Goal: Task Accomplishment & Management: Complete application form

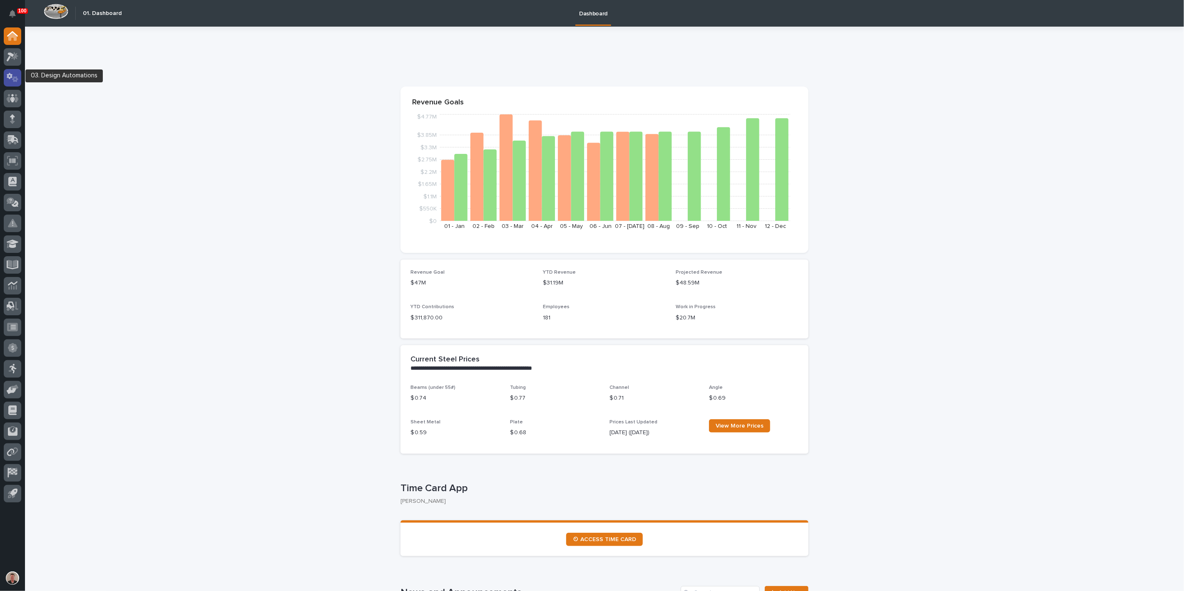
click at [19, 79] on div at bounding box center [12, 77] width 17 height 17
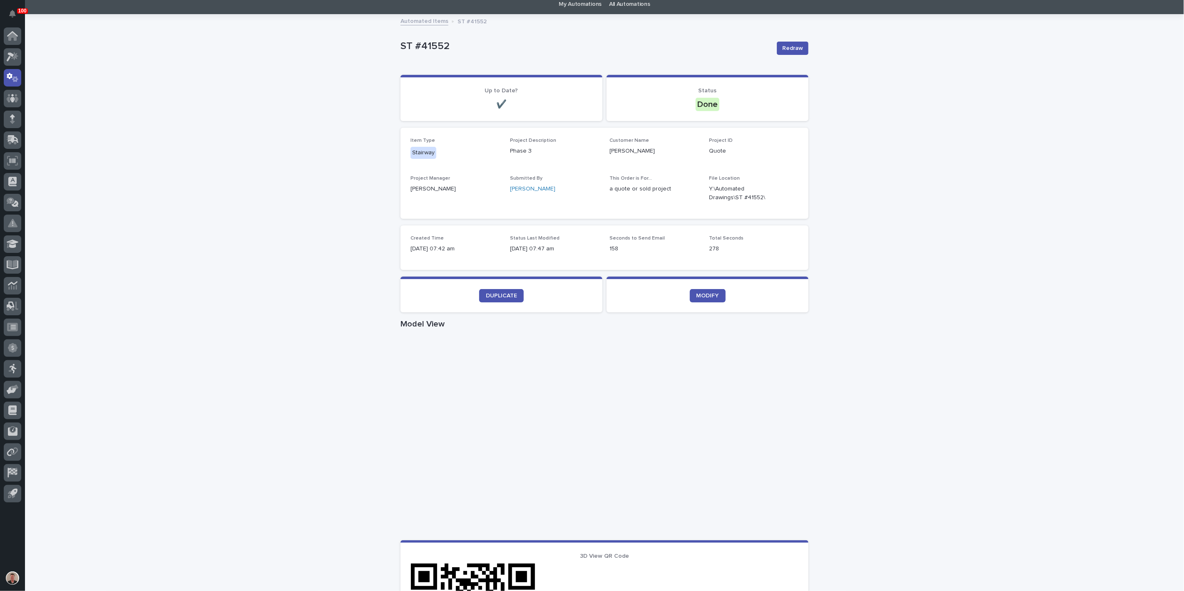
scroll to position [46, 0]
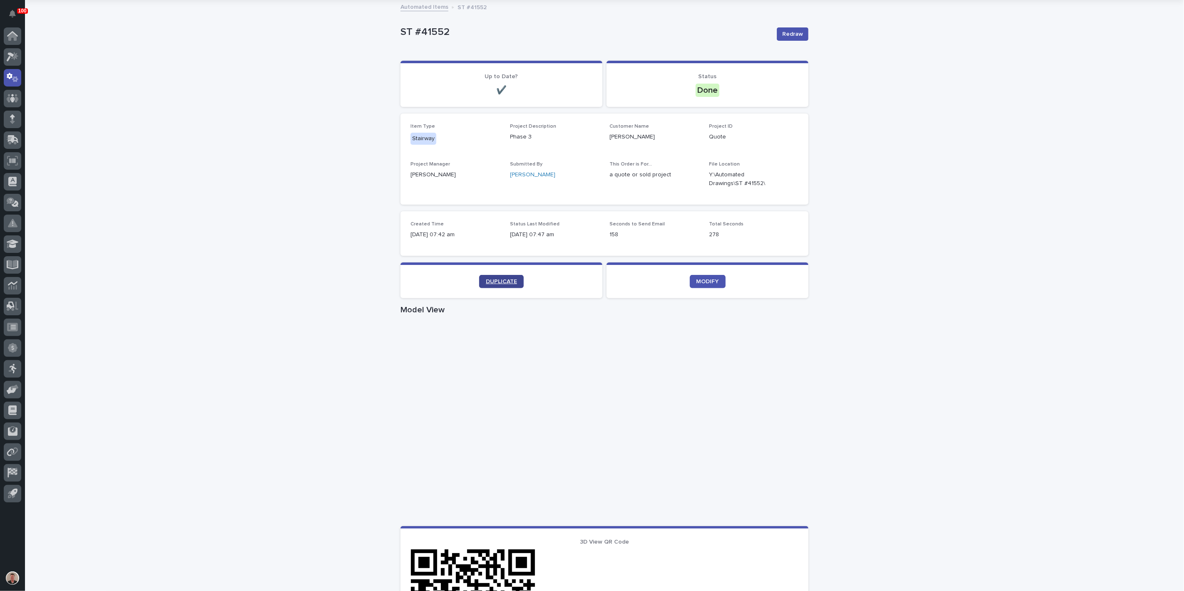
click at [492, 285] on span "DUPLICATE" at bounding box center [501, 282] width 31 height 6
click at [14, 122] on icon at bounding box center [12, 121] width 5 height 5
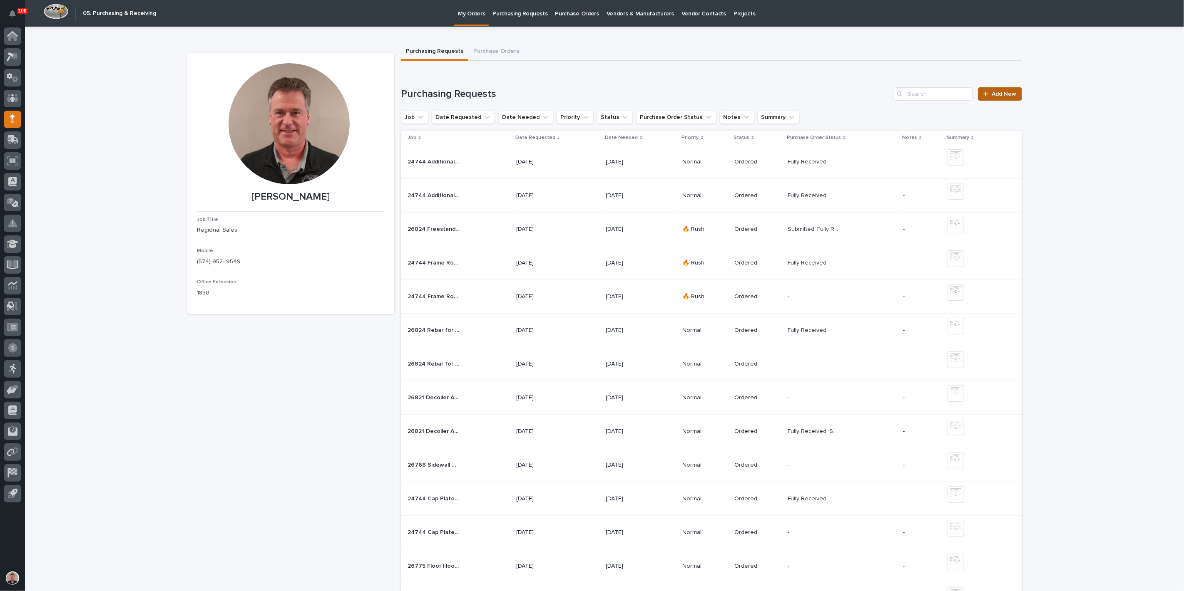
click at [994, 97] on span "Add New" at bounding box center [1004, 94] width 25 height 6
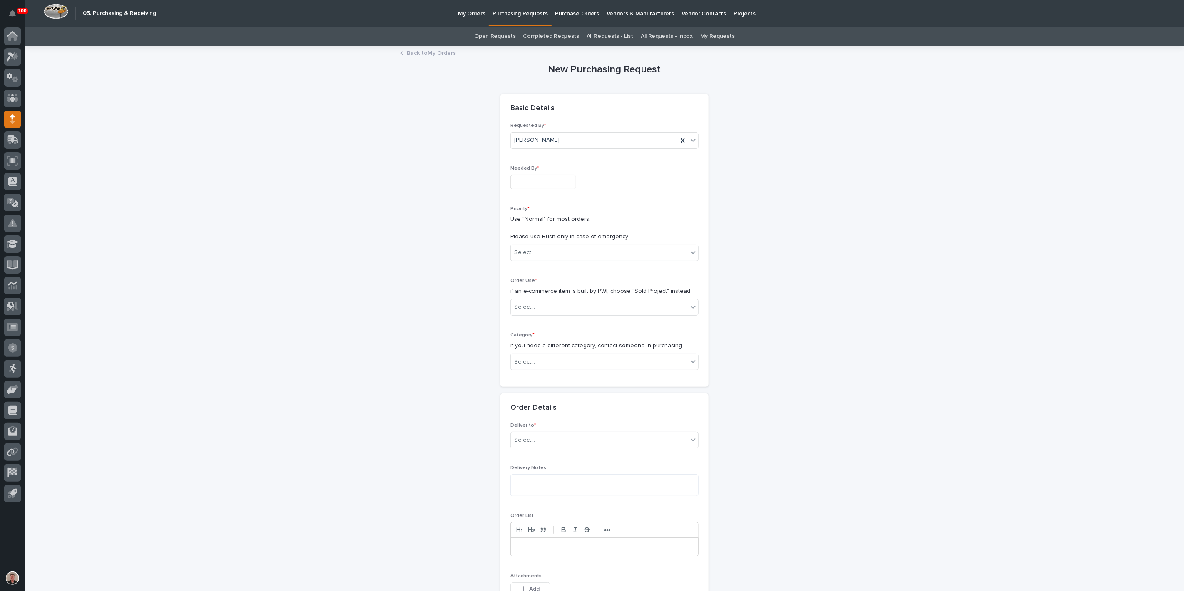
click at [571, 189] on input "text" at bounding box center [543, 182] width 66 height 15
click at [579, 122] on div "12" at bounding box center [582, 127] width 11 height 11
type input "**********"
click at [538, 260] on div "Select..." at bounding box center [599, 253] width 177 height 14
click at [529, 336] on div "Normal" at bounding box center [601, 340] width 182 height 15
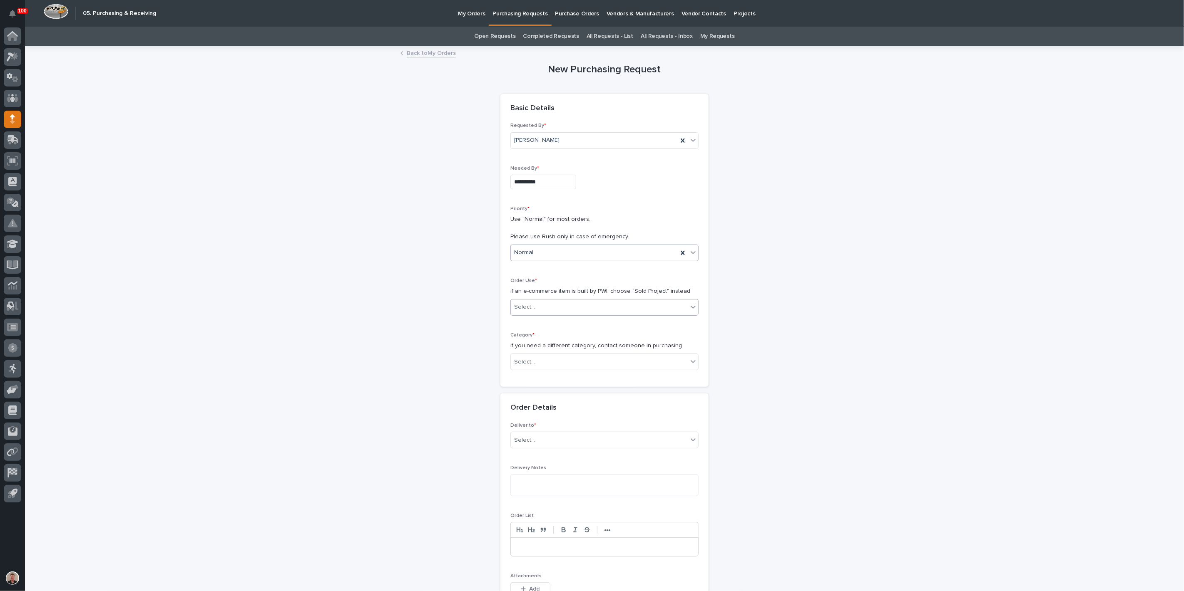
click at [525, 312] on div "Select..." at bounding box center [524, 307] width 21 height 9
click at [530, 387] on div "Sold Project" at bounding box center [601, 385] width 182 height 15
click at [543, 369] on div "Select..." at bounding box center [599, 362] width 177 height 14
click at [534, 562] on div "Steel" at bounding box center [601, 562] width 182 height 15
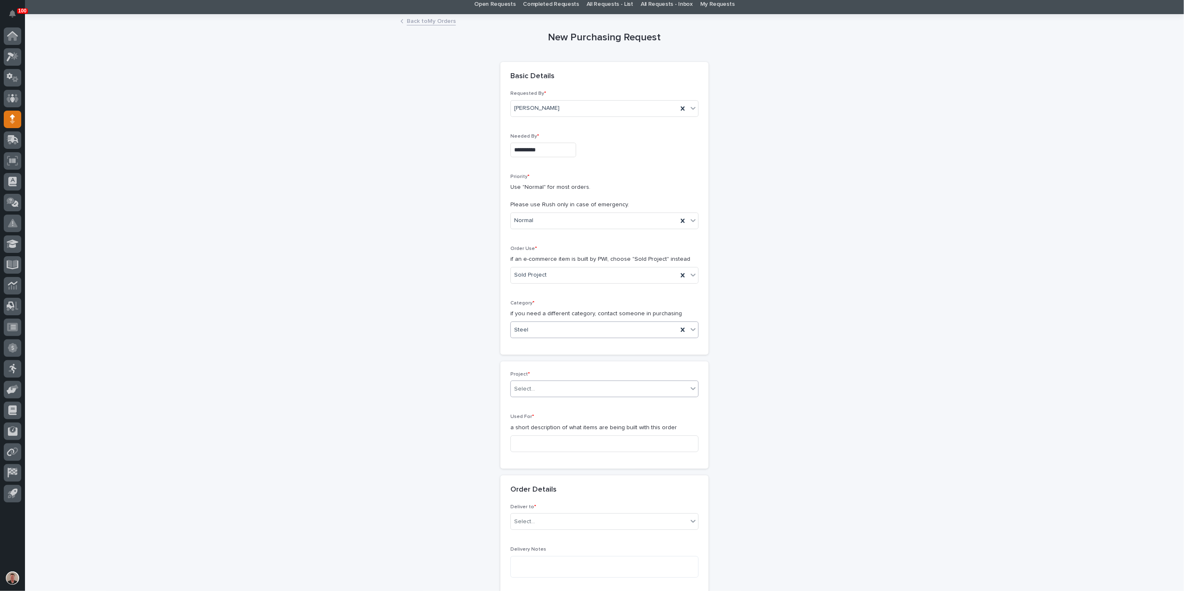
scroll to position [46, 0]
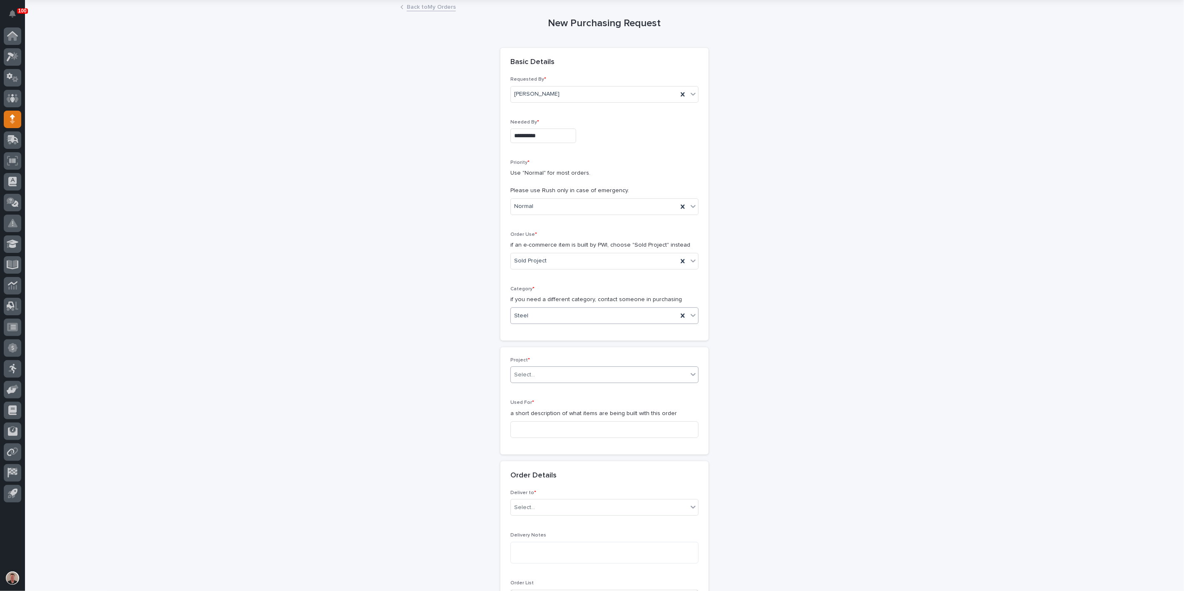
click at [546, 382] on div "Select..." at bounding box center [599, 375] width 177 height 14
type input "*****"
drag, startPoint x: 562, startPoint y: 485, endPoint x: 566, endPoint y: 497, distance: 13.0
click at [563, 485] on div "27149 - [PERSON_NAME] - Extend Cage Set System" at bounding box center [601, 484] width 182 height 15
click at [559, 438] on input at bounding box center [604, 430] width 188 height 17
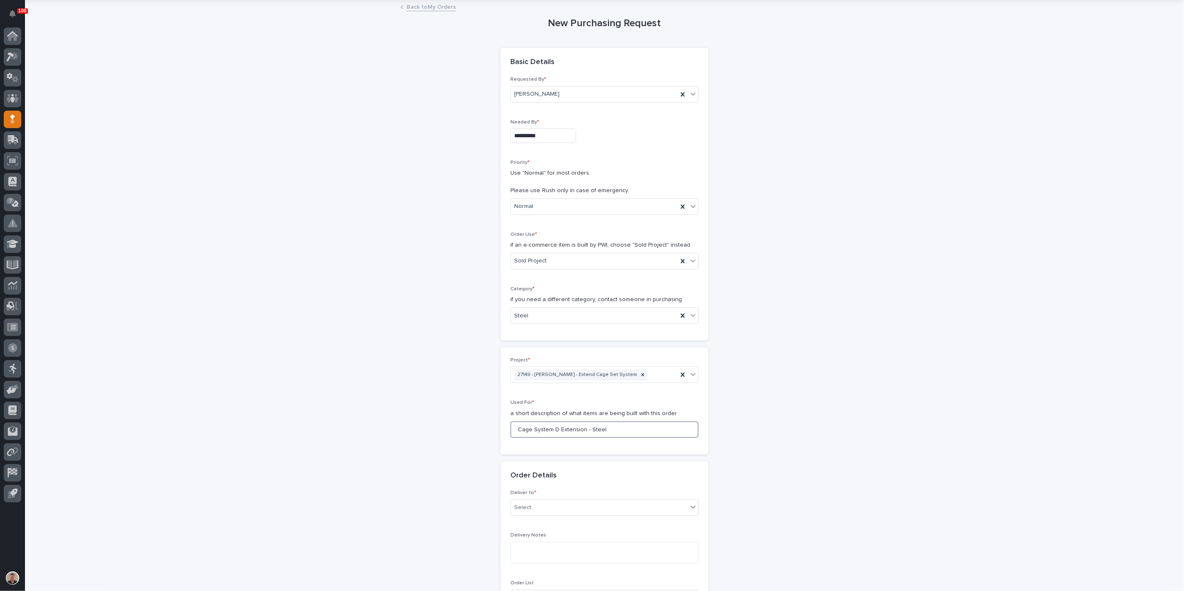
drag, startPoint x: 516, startPoint y: 547, endPoint x: 630, endPoint y: 551, distance: 114.5
click at [630, 438] on input "Cage System D Extension - Steel" at bounding box center [604, 430] width 188 height 17
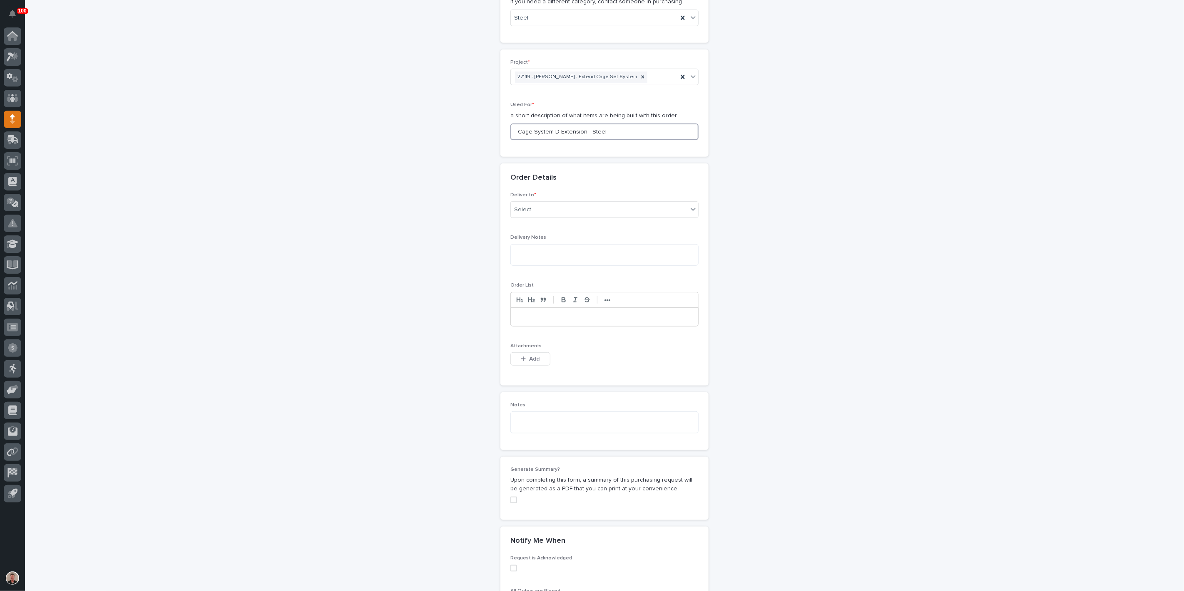
scroll to position [370, 0]
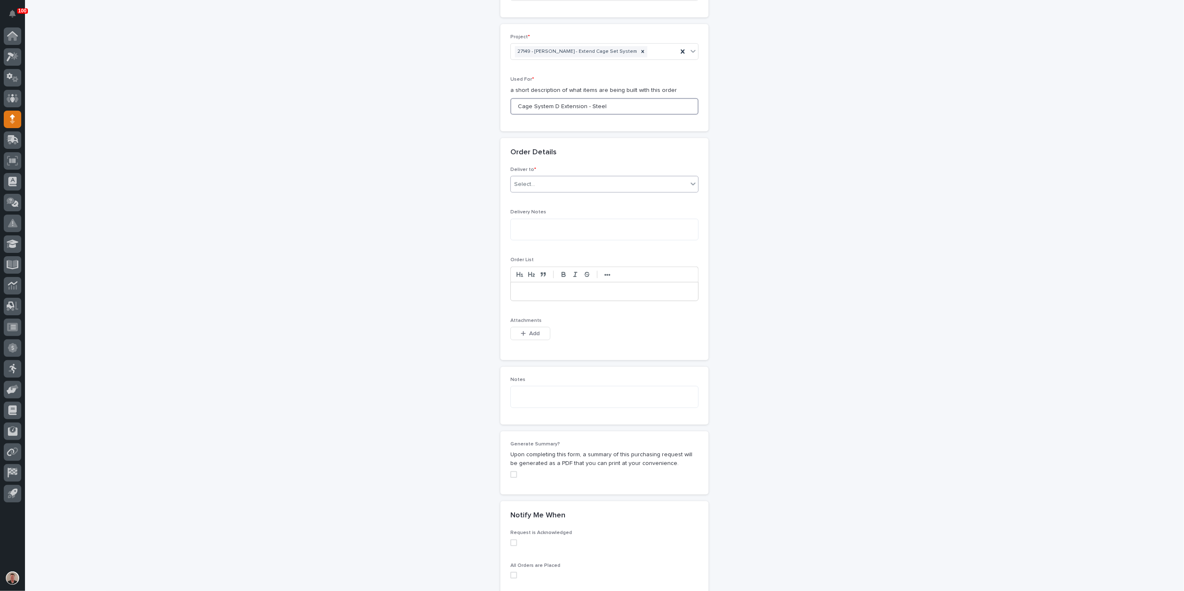
type input "Cage System D Extension - Steel"
click at [594, 191] on div "Select..." at bounding box center [599, 185] width 177 height 14
click at [589, 335] on div "PWI" at bounding box center [601, 333] width 182 height 15
click at [534, 338] on span "Add" at bounding box center [534, 333] width 10 height 7
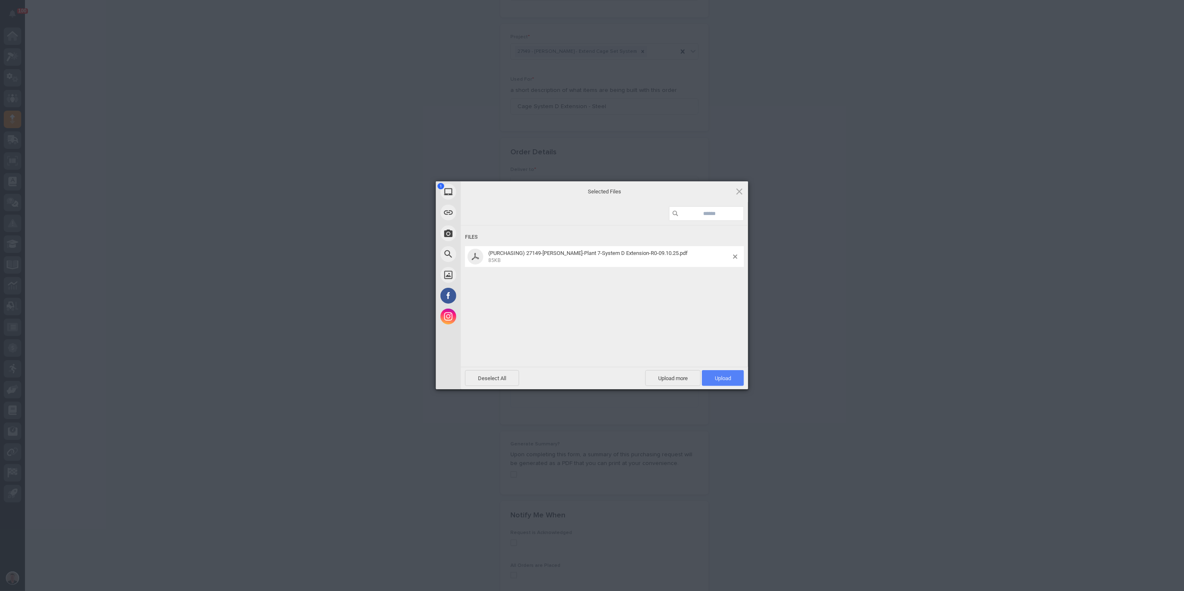
click at [723, 374] on span "Upload 1" at bounding box center [723, 378] width 42 height 16
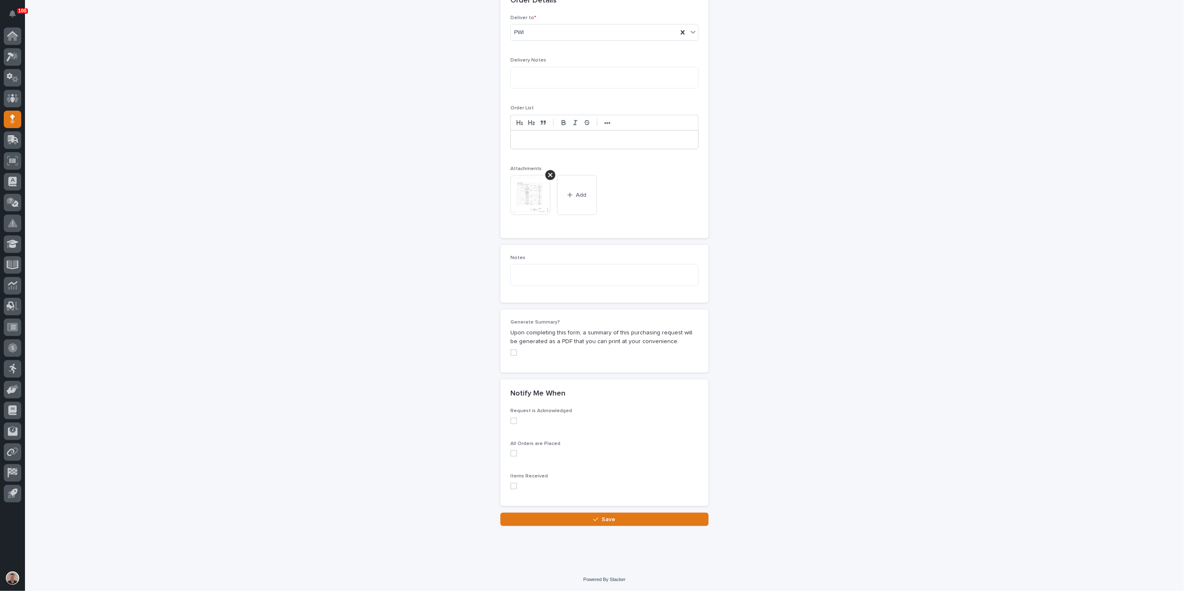
scroll to position [757, 0]
click at [618, 519] on button "Save" at bounding box center [604, 519] width 208 height 13
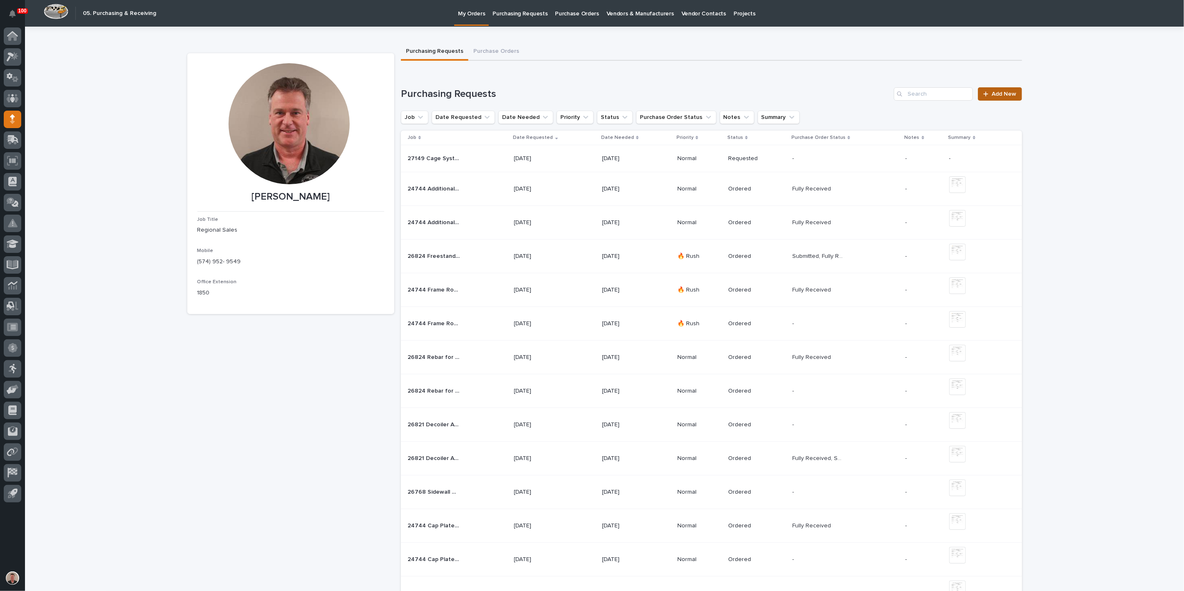
click at [995, 97] on span "Add New" at bounding box center [1004, 94] width 25 height 6
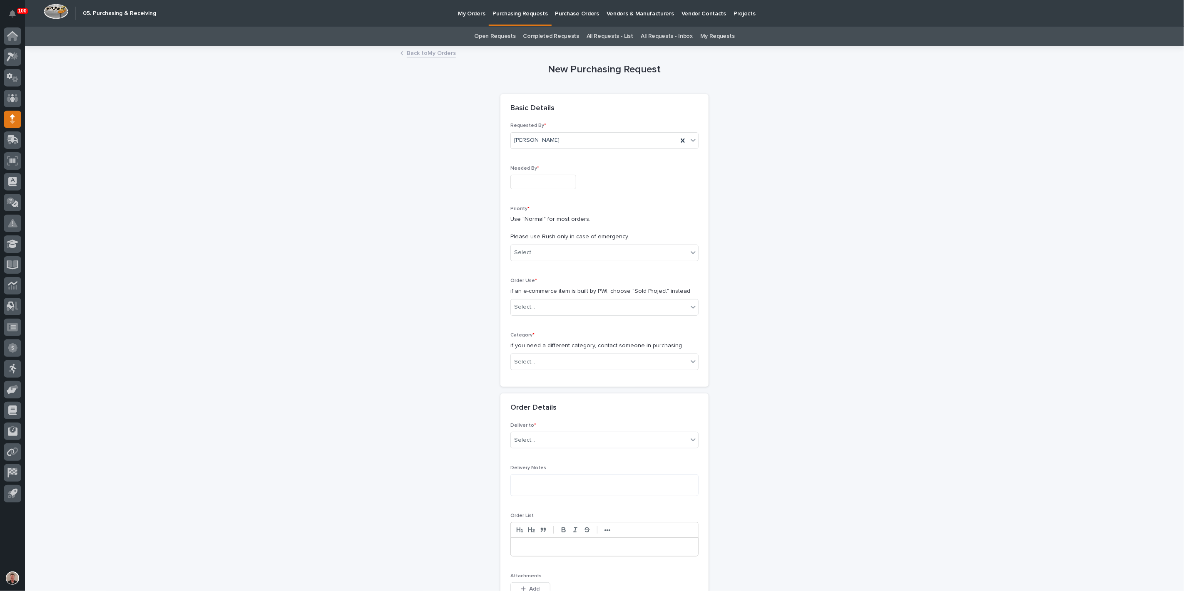
click at [574, 189] on input "text" at bounding box center [543, 182] width 66 height 15
click at [582, 122] on div "12" at bounding box center [582, 127] width 11 height 11
type input "**********"
drag, startPoint x: 531, startPoint y: 298, endPoint x: 531, endPoint y: 308, distance: 10.8
click at [531, 257] on div "Select..." at bounding box center [524, 252] width 21 height 9
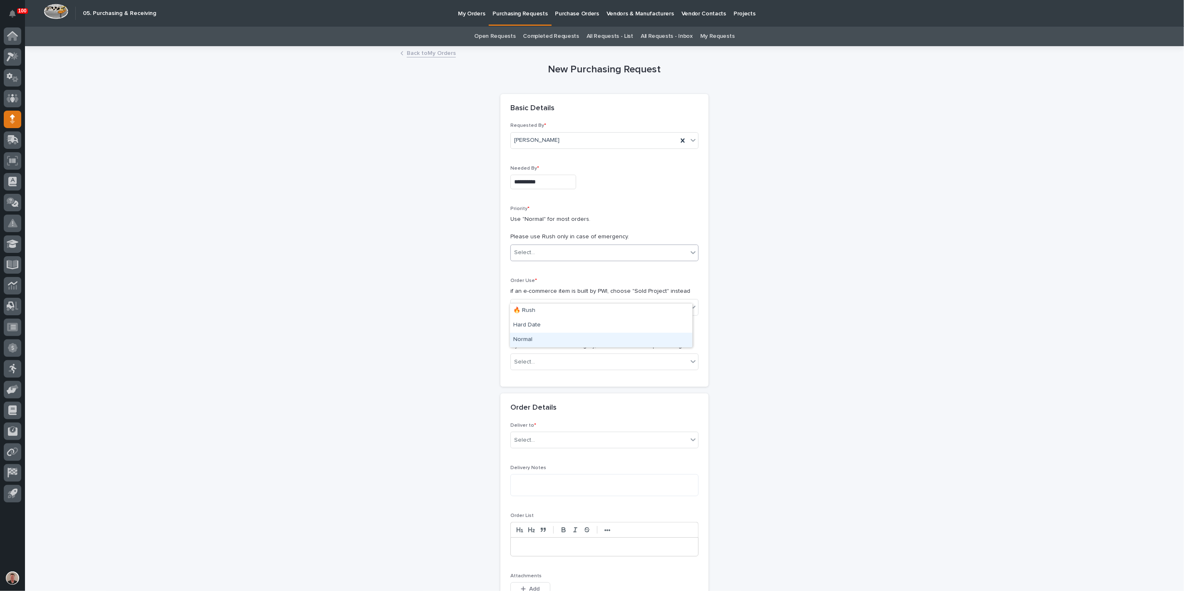
click at [526, 340] on div "Normal" at bounding box center [601, 340] width 182 height 15
click at [527, 312] on div "Select..." at bounding box center [524, 307] width 21 height 9
click at [533, 385] on div "Sold Project" at bounding box center [601, 385] width 182 height 15
click at [557, 369] on div "Select..." at bounding box center [599, 362] width 177 height 14
click at [539, 535] on div "Parts & Hardware" at bounding box center [601, 533] width 182 height 15
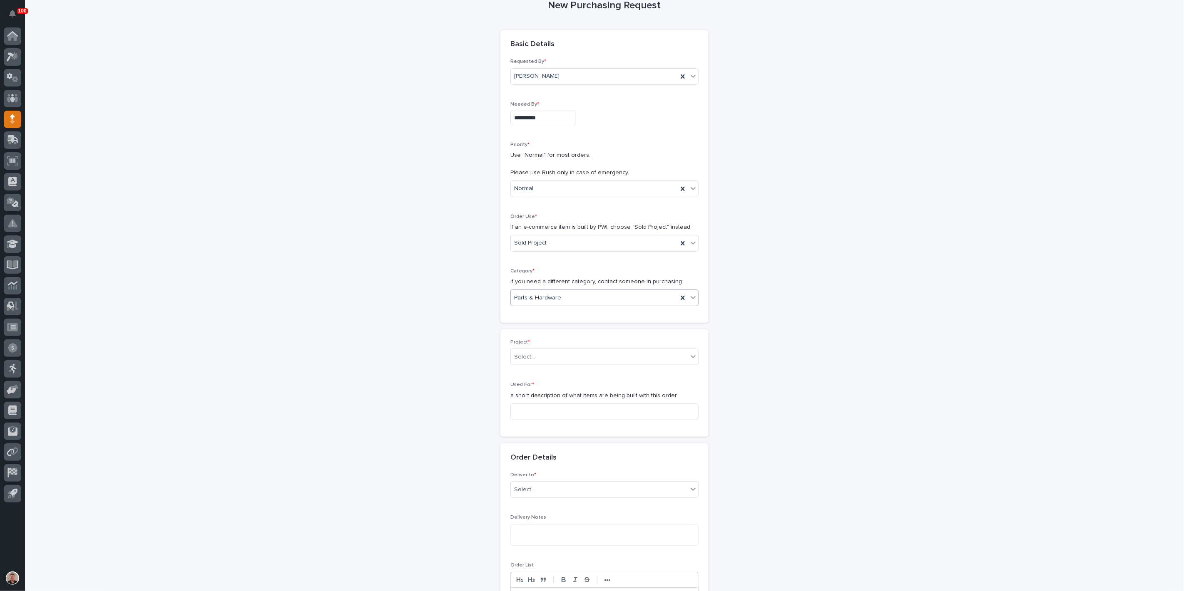
scroll to position [92, 0]
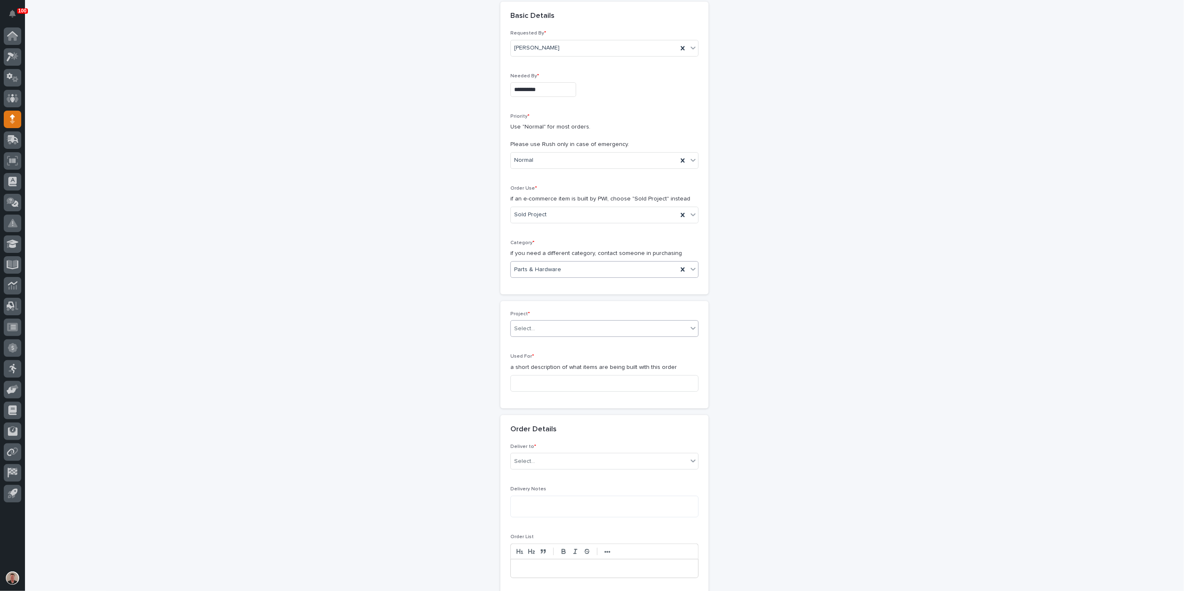
click at [557, 336] on div "Select..." at bounding box center [599, 329] width 177 height 14
type input "*****"
click at [561, 438] on div "27149 - [PERSON_NAME] - Extend Cage Set System" at bounding box center [601, 437] width 182 height 15
click at [548, 392] on input at bounding box center [604, 383] width 188 height 17
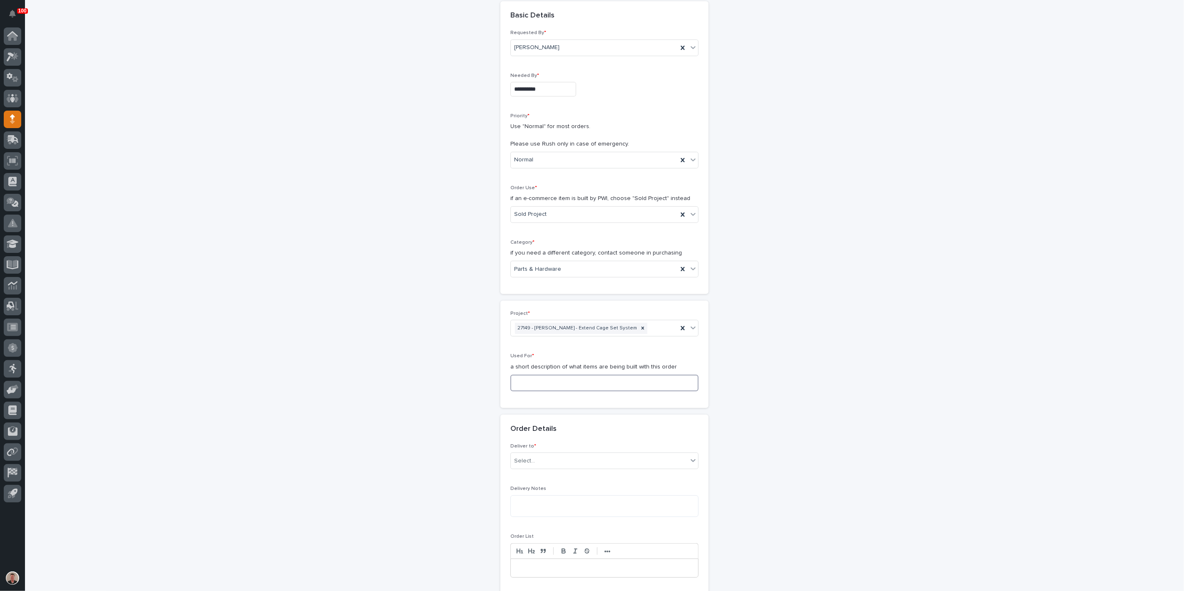
paste input "Cage System D Extension - Steel"
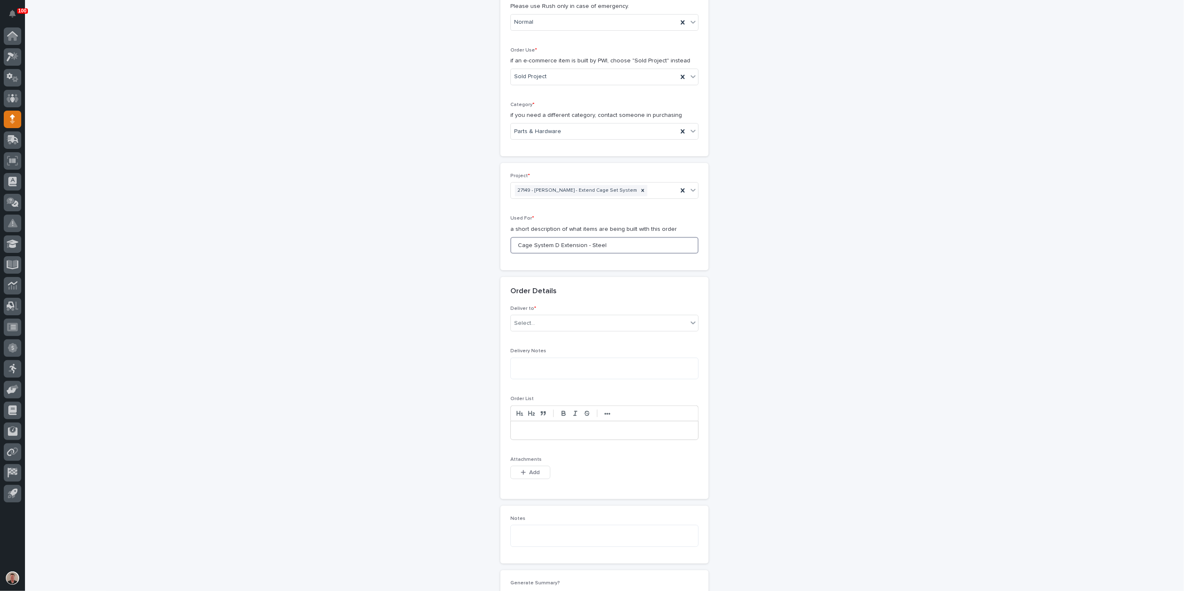
scroll to position [232, 0]
type input "Cage System D Extension - Steel"
click at [561, 329] on div "Select..." at bounding box center [599, 323] width 177 height 14
click at [554, 475] on div "PWI" at bounding box center [601, 471] width 182 height 15
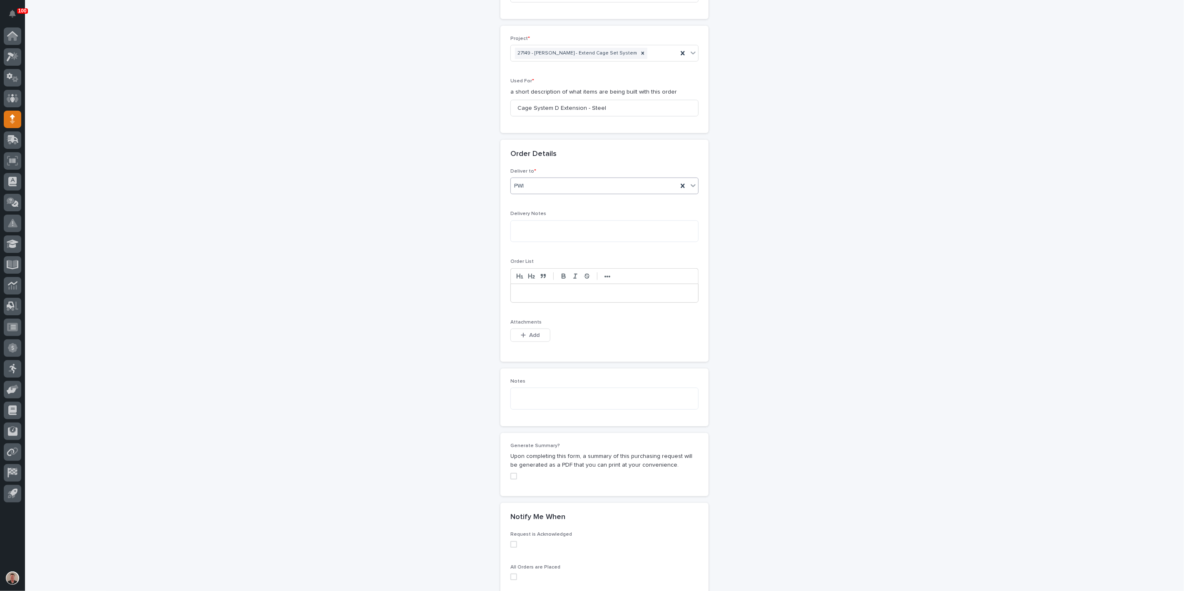
scroll to position [370, 0]
click at [533, 337] on span "Add" at bounding box center [534, 332] width 10 height 7
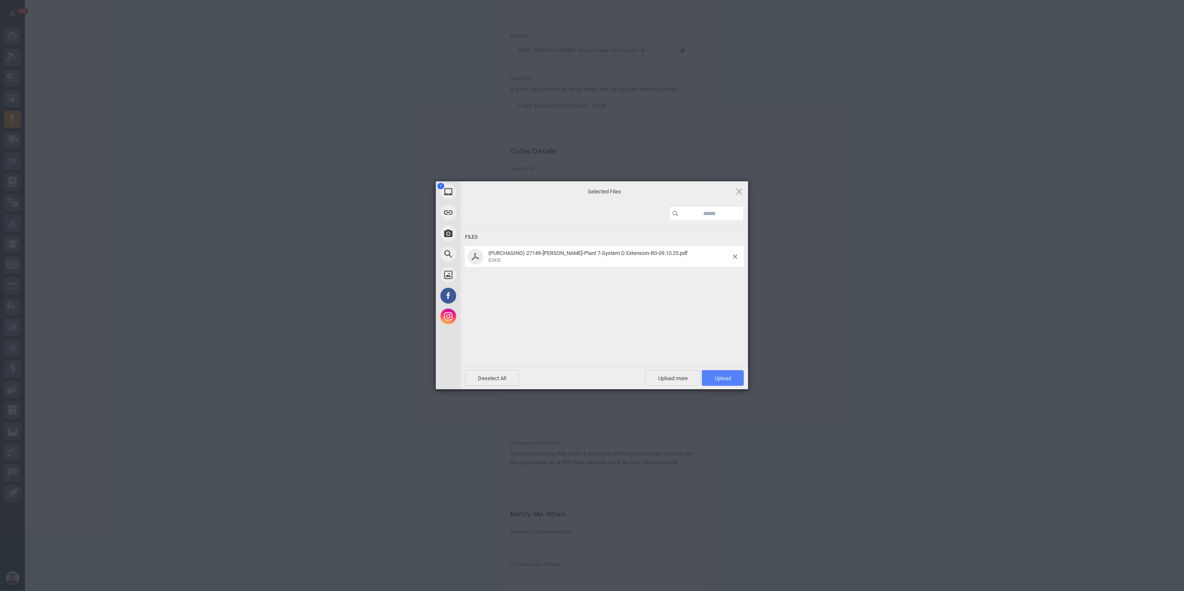
click at [730, 380] on span "Upload 1" at bounding box center [723, 378] width 16 height 6
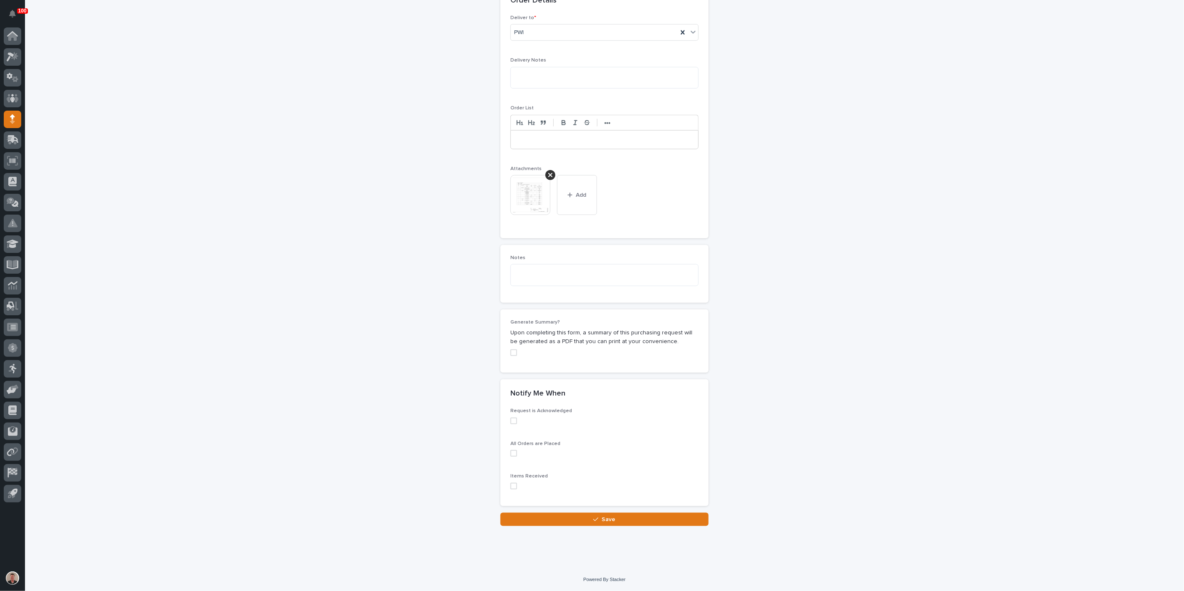
scroll to position [757, 0]
drag, startPoint x: 537, startPoint y: 520, endPoint x: 578, endPoint y: 513, distance: 41.5
click at [539, 520] on button "Save" at bounding box center [604, 519] width 208 height 13
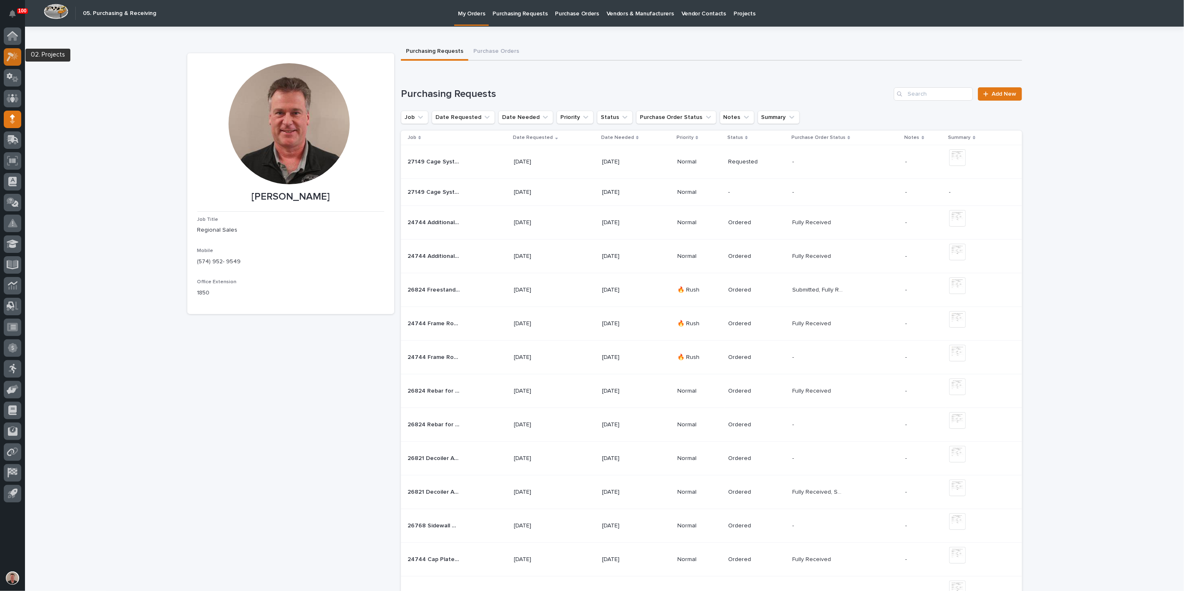
click at [13, 55] on icon at bounding box center [13, 57] width 12 height 10
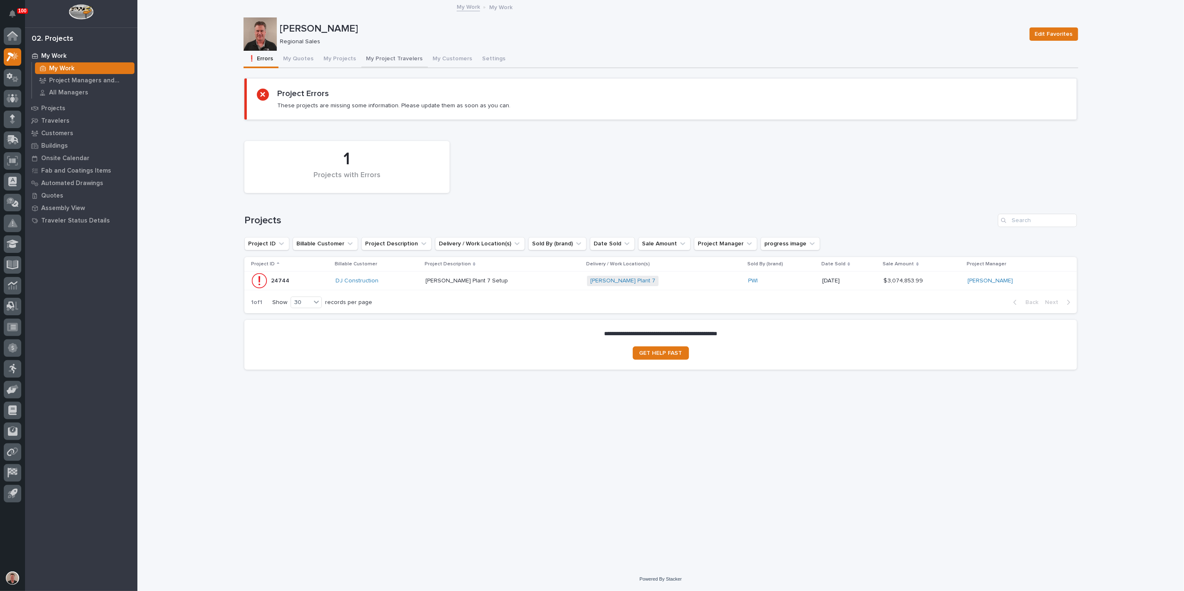
click at [416, 66] on button "My Project Travelers" at bounding box center [394, 59] width 67 height 17
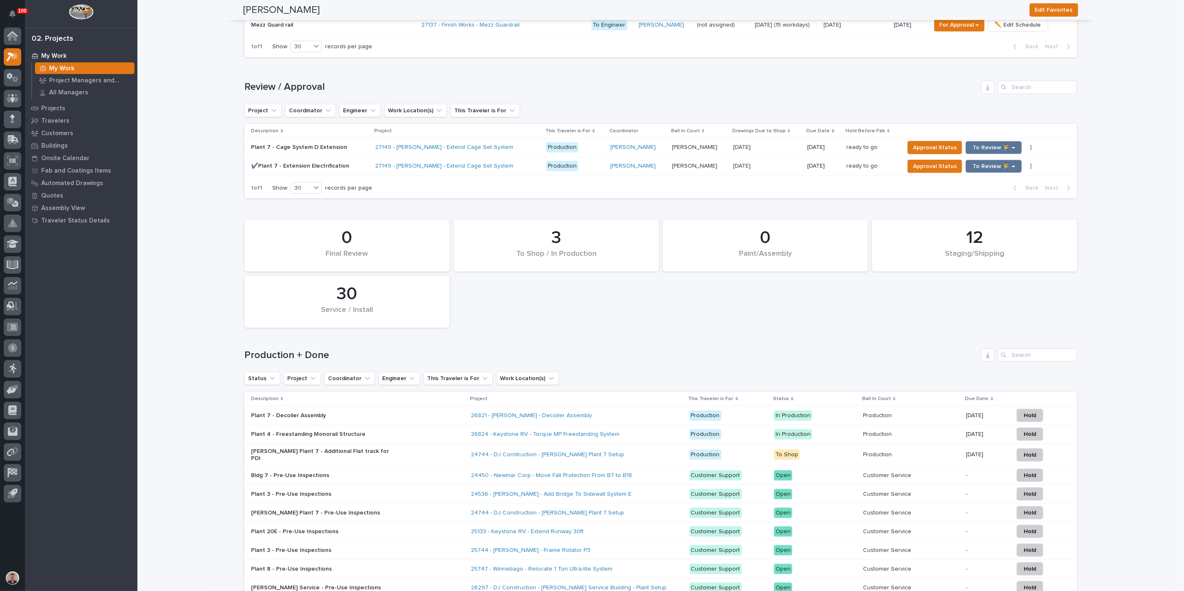
scroll to position [555, 0]
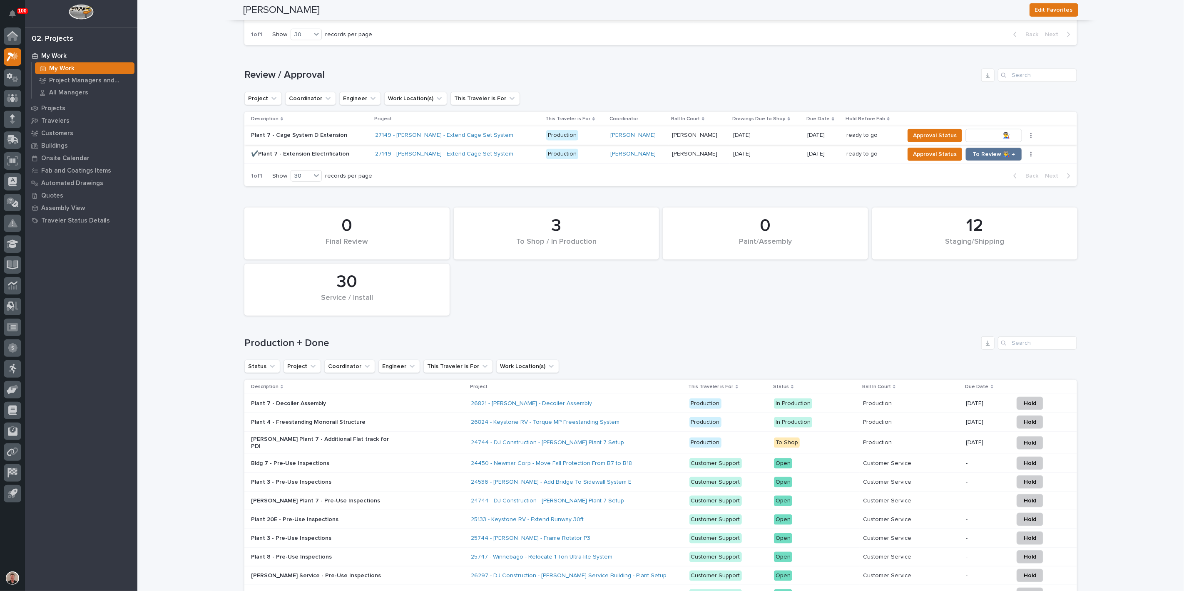
click at [986, 141] on span "To Review 👨‍🏭 →" at bounding box center [993, 136] width 42 height 10
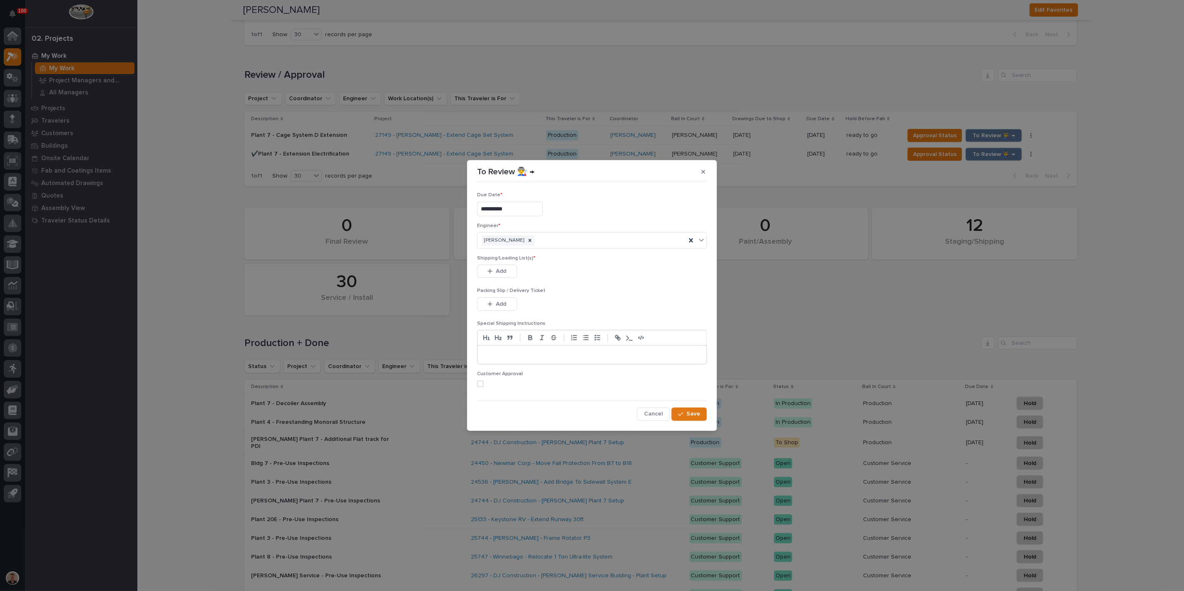
drag, startPoint x: 512, startPoint y: 284, endPoint x: 549, endPoint y: 274, distance: 38.4
click at [512, 278] on button "Add" at bounding box center [497, 271] width 40 height 13
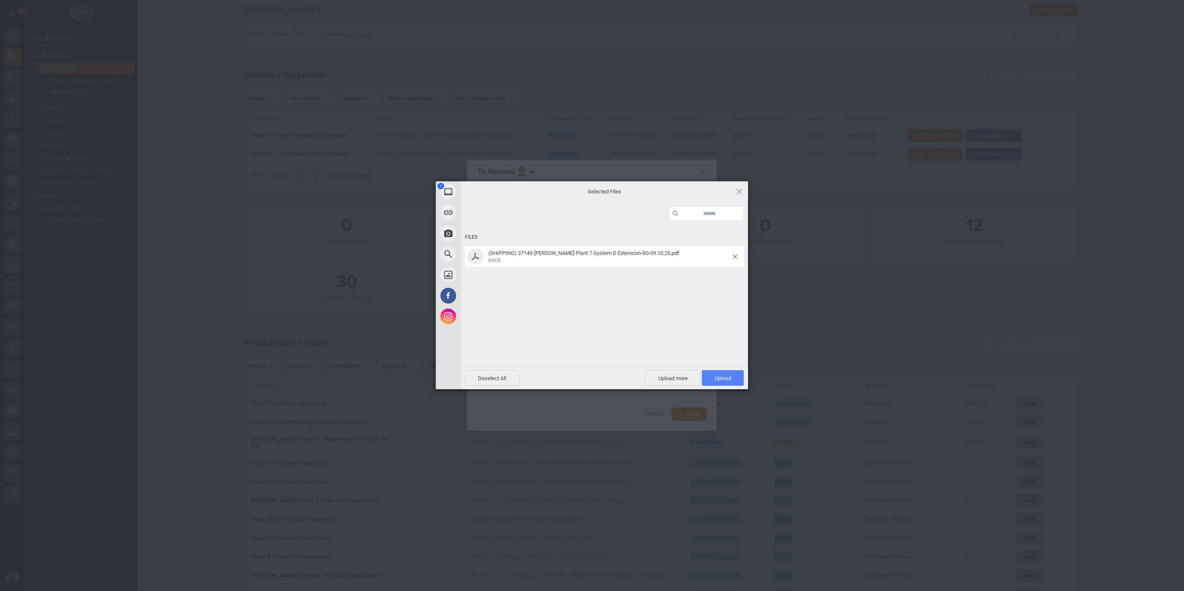
click at [715, 374] on span "Upload 1" at bounding box center [723, 378] width 42 height 16
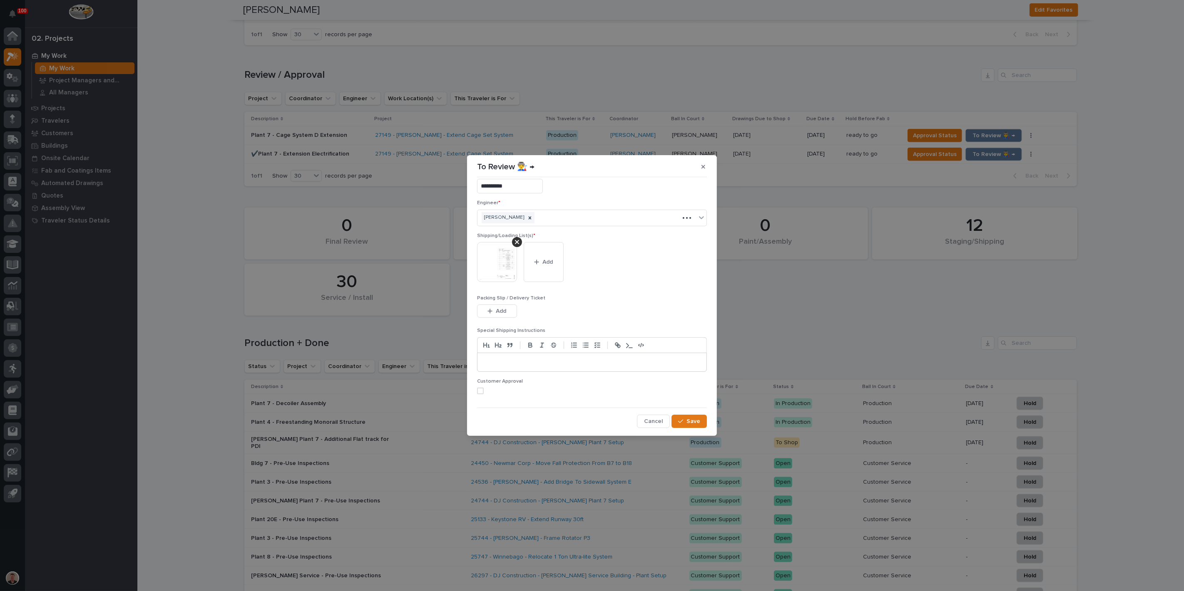
scroll to position [54, 0]
click at [484, 388] on span at bounding box center [480, 391] width 7 height 7
click at [678, 420] on icon "button" at bounding box center [680, 422] width 5 height 4
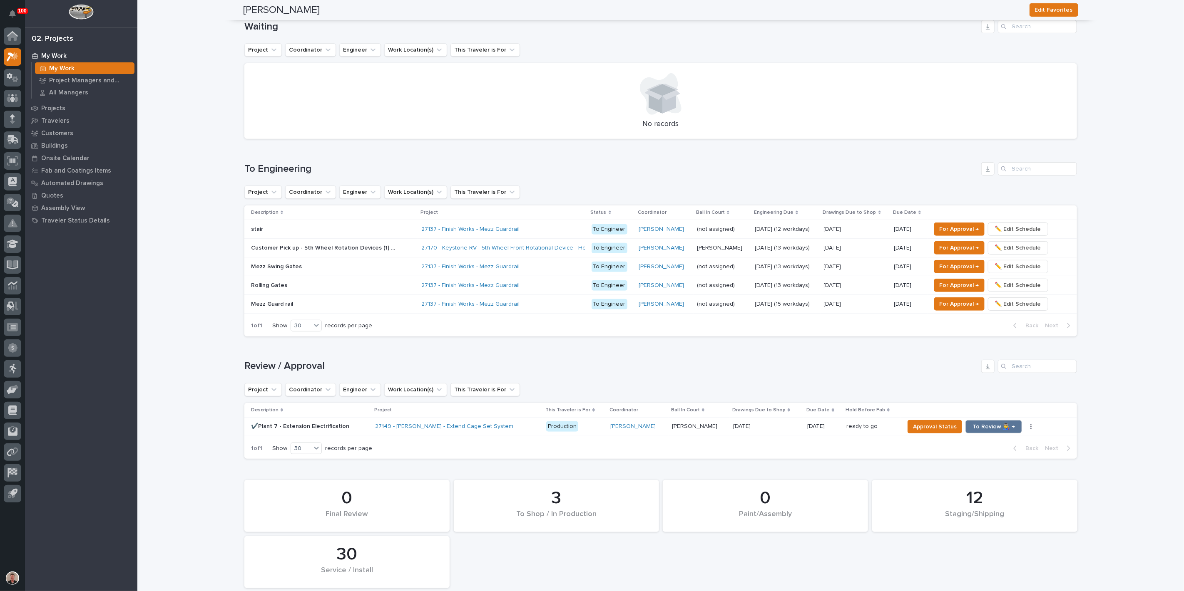
scroll to position [356, 0]
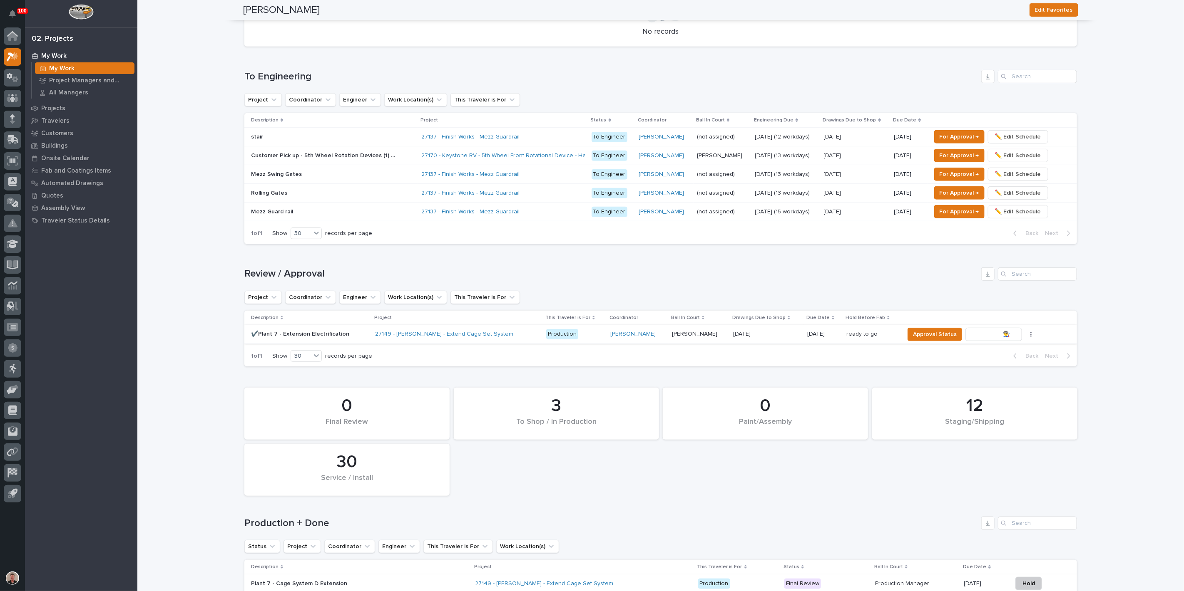
click at [982, 340] on span "To Review 👨‍🏭 →" at bounding box center [993, 335] width 42 height 10
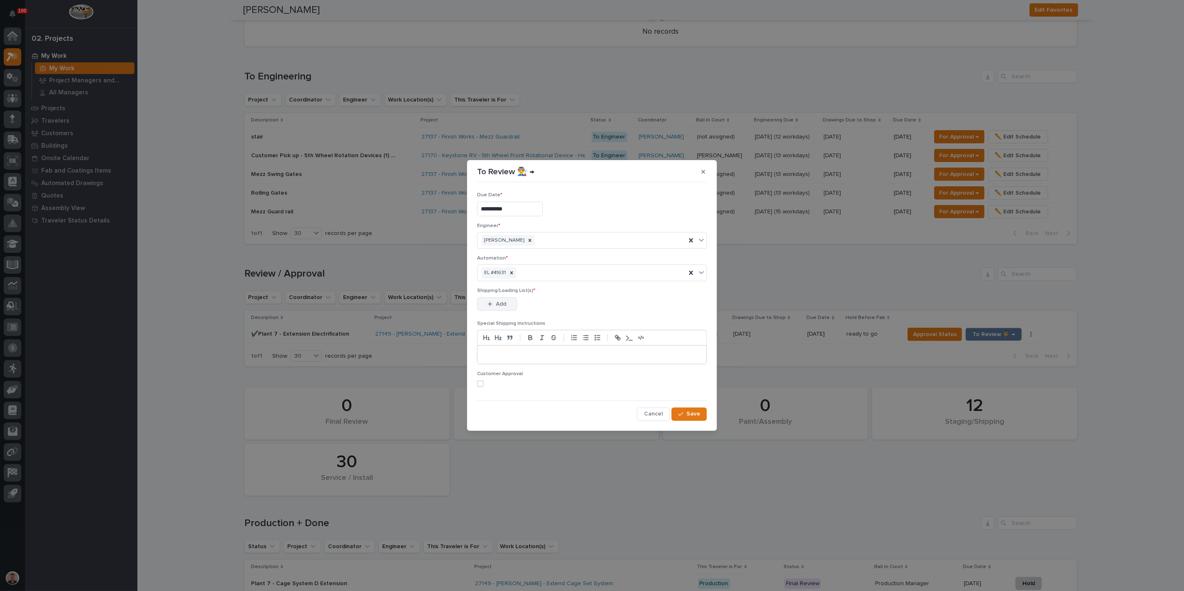
click at [503, 308] on span "Add" at bounding box center [501, 304] width 10 height 7
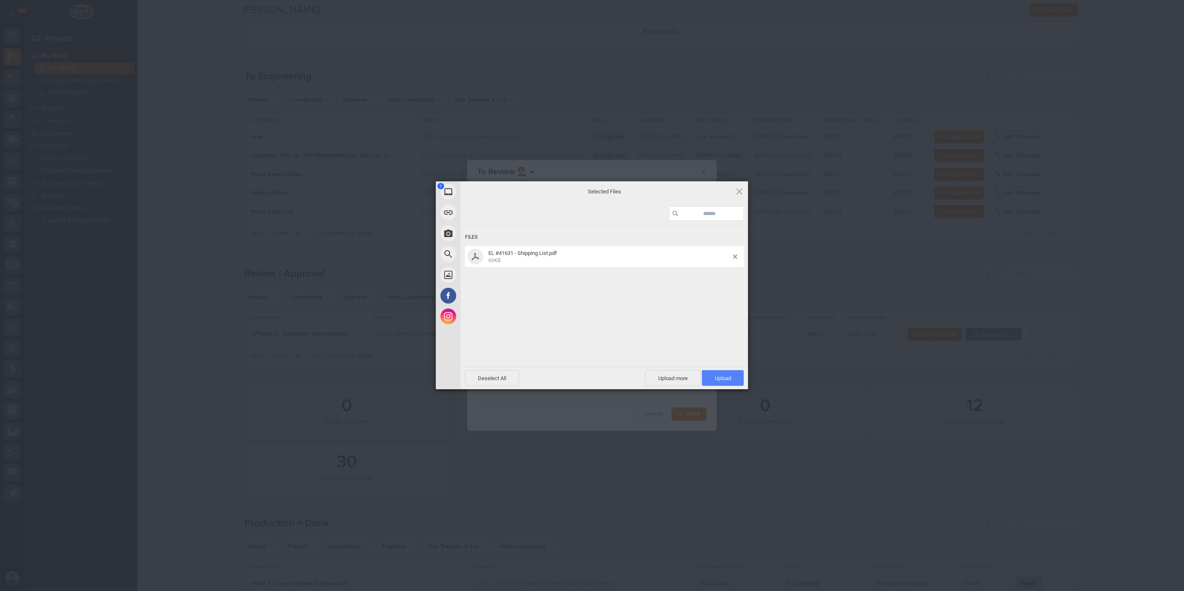
click at [720, 373] on span "Upload 1" at bounding box center [723, 378] width 42 height 16
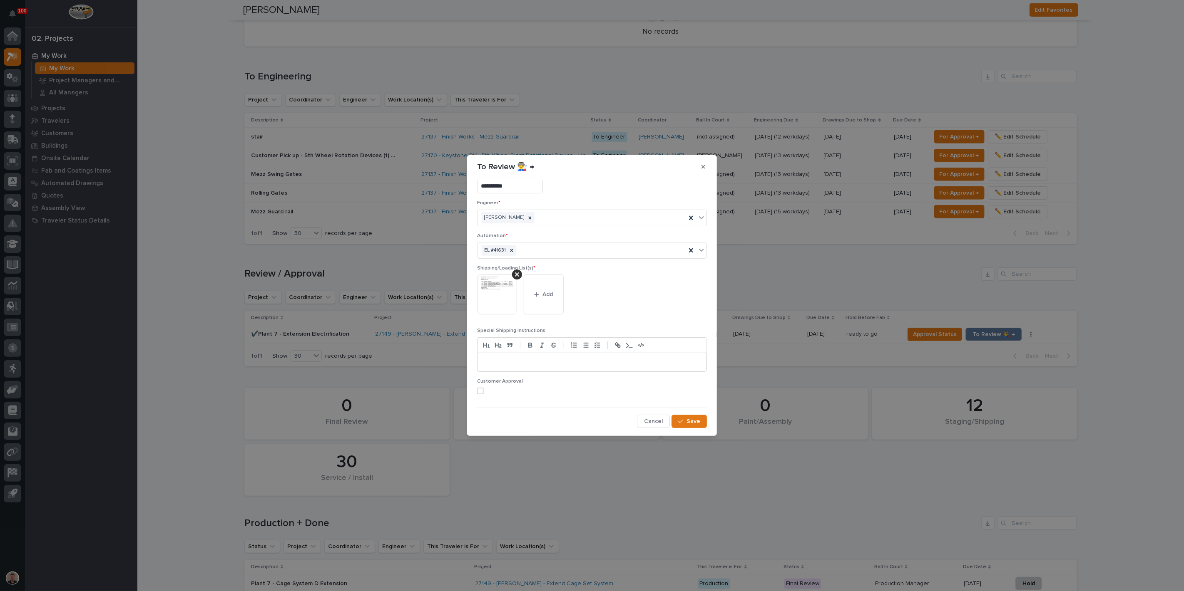
scroll to position [54, 0]
click at [480, 388] on span at bounding box center [480, 391] width 7 height 7
click at [678, 421] on div "button" at bounding box center [682, 422] width 8 height 6
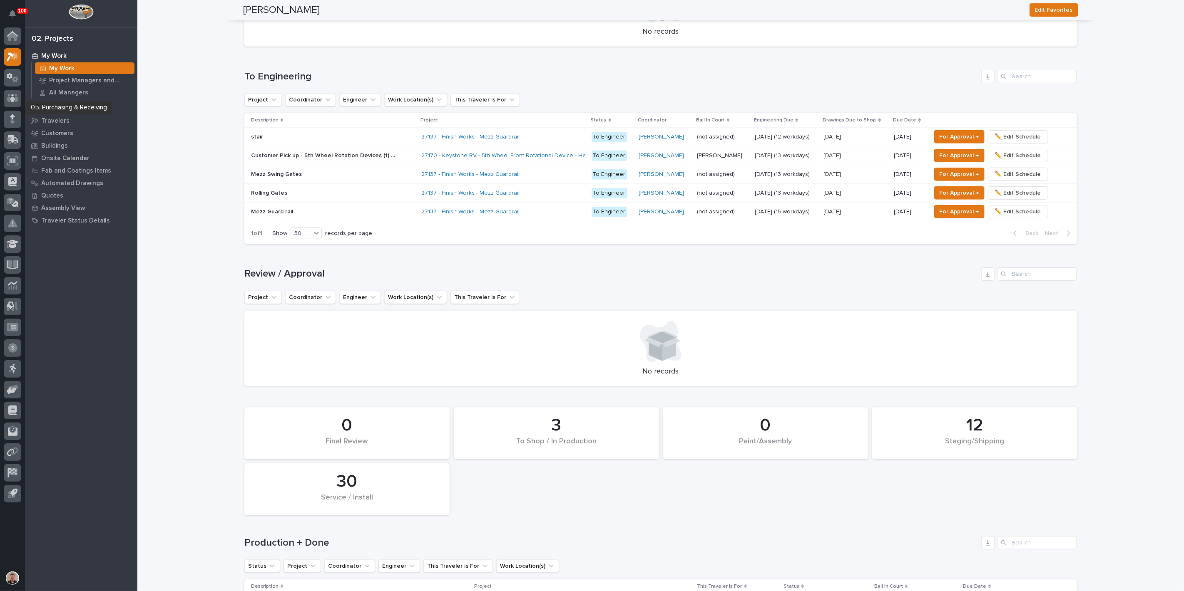
click at [13, 119] on icon at bounding box center [12, 119] width 5 height 10
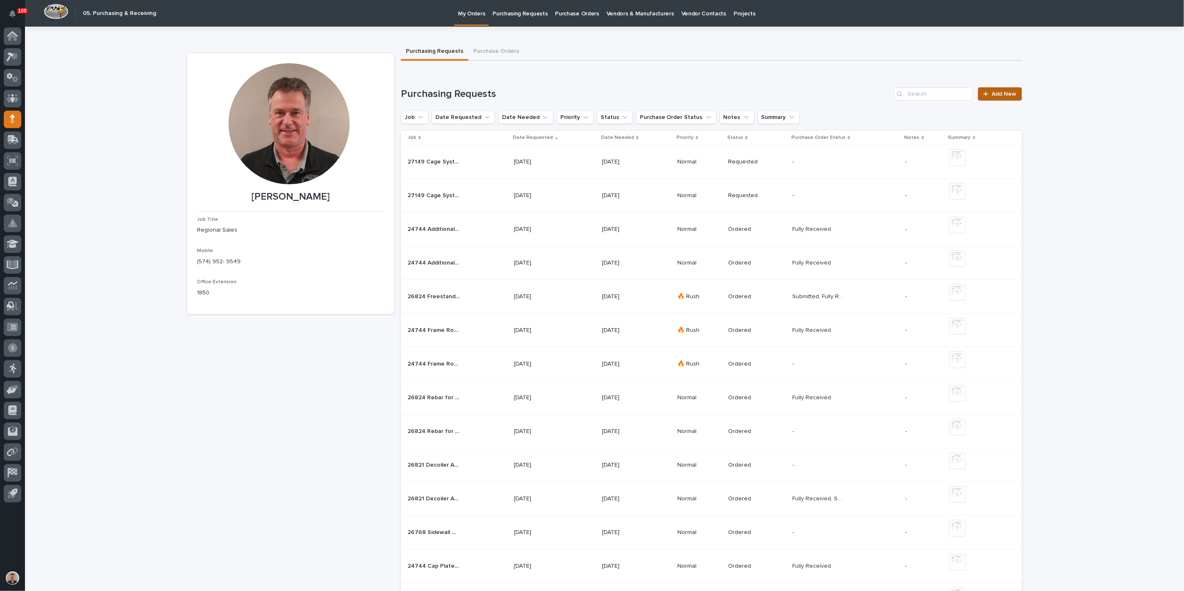
click at [1004, 97] on span "Add New" at bounding box center [1004, 94] width 25 height 6
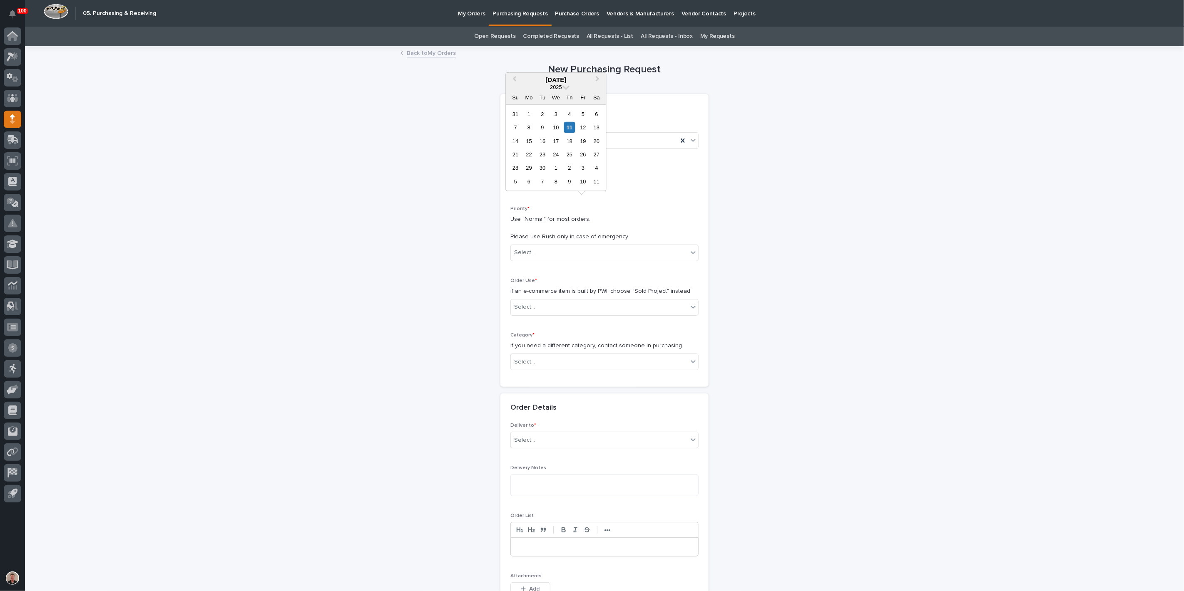
click at [543, 189] on input "text" at bounding box center [543, 182] width 66 height 15
click at [581, 122] on div "12" at bounding box center [582, 127] width 11 height 11
type input "**********"
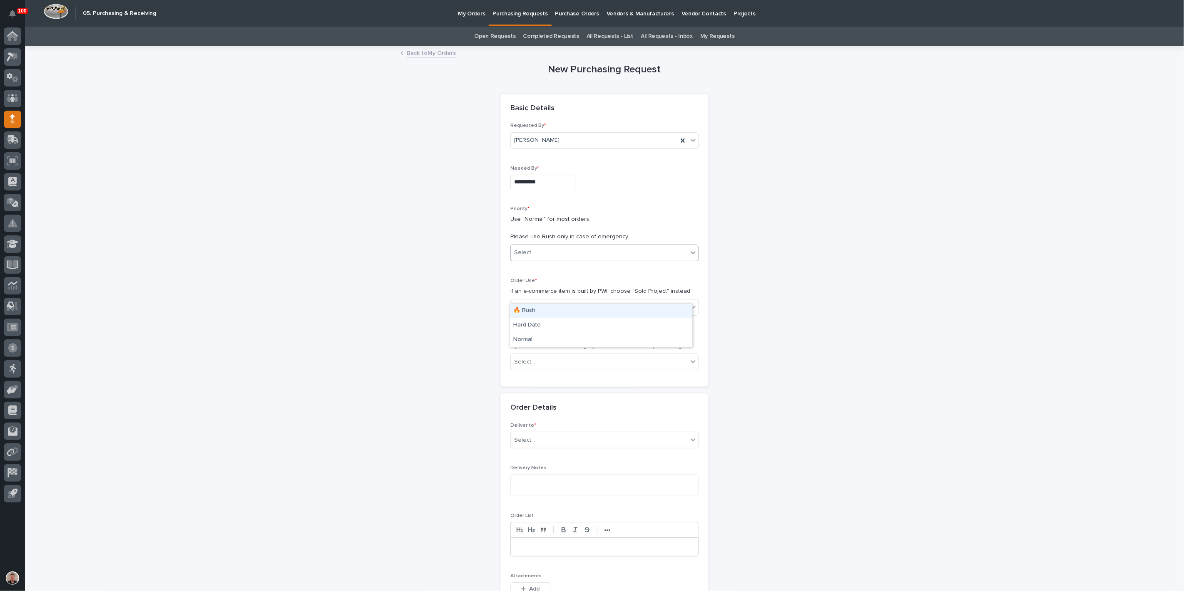
click at [541, 260] on div "Select..." at bounding box center [599, 253] width 177 height 14
drag, startPoint x: 529, startPoint y: 339, endPoint x: 530, endPoint y: 355, distance: 16.3
click at [529, 339] on div "Normal" at bounding box center [601, 340] width 182 height 15
click at [532, 312] on div "Select..." at bounding box center [524, 307] width 21 height 9
click at [542, 390] on div "Sold Project" at bounding box center [601, 385] width 182 height 15
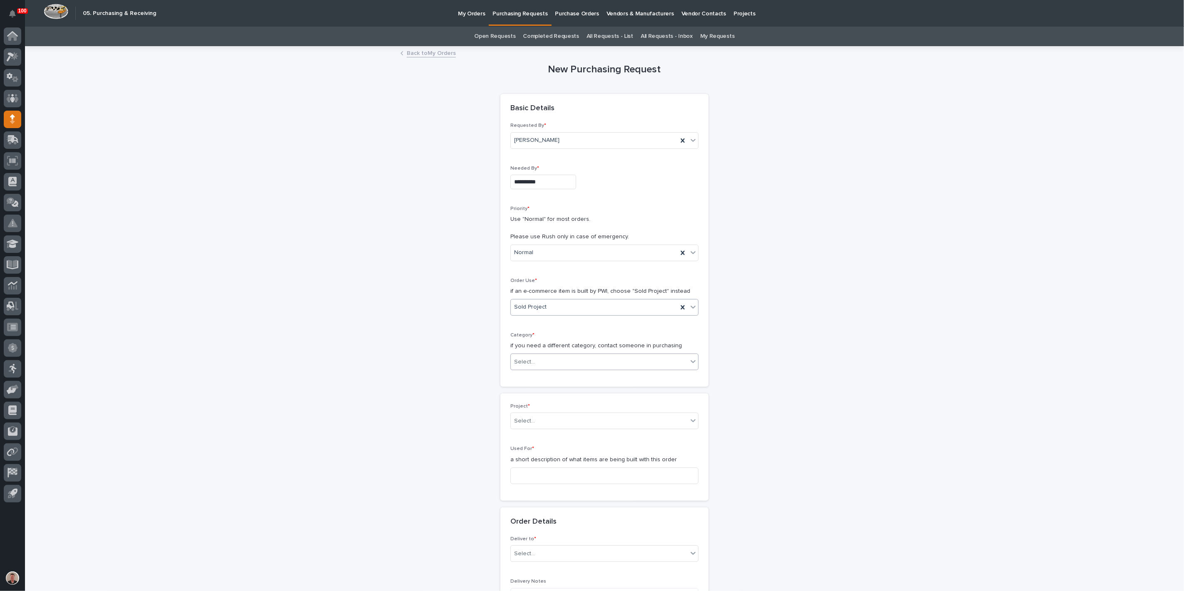
click at [555, 369] on div "Select..." at bounding box center [599, 362] width 177 height 14
click at [551, 536] on div "Parts & Hardware" at bounding box center [601, 533] width 182 height 15
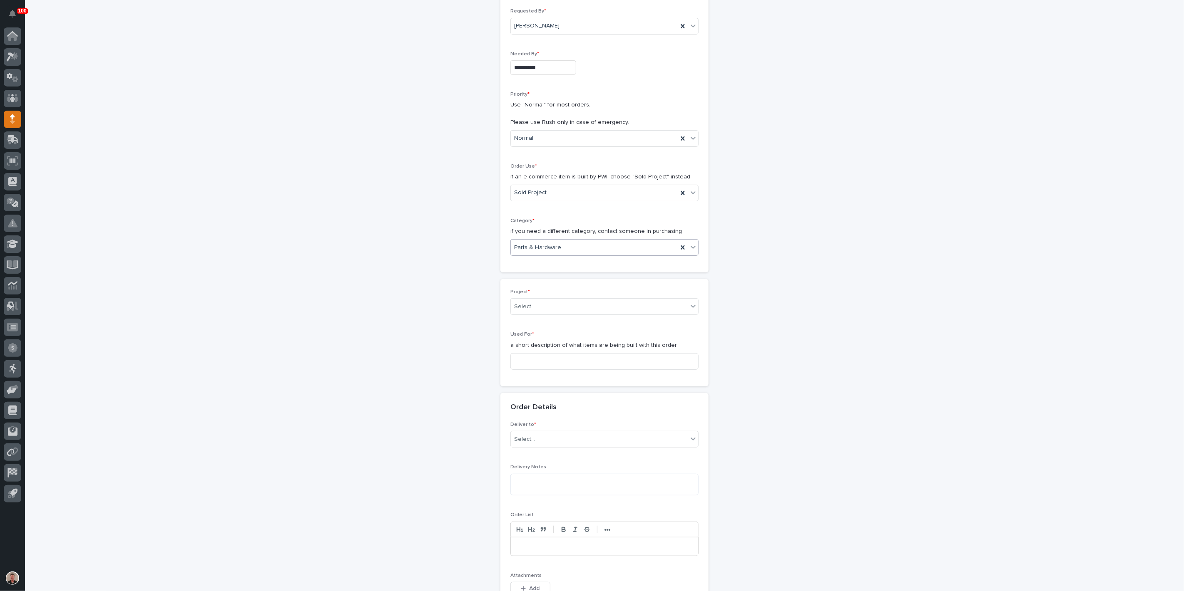
scroll to position [139, 0]
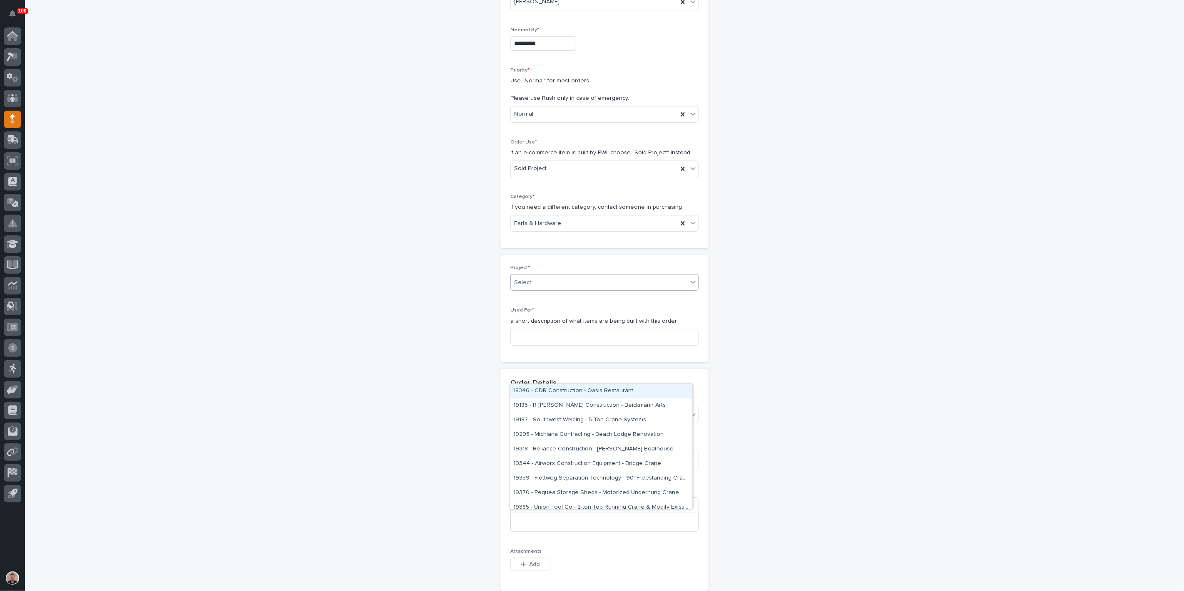
click at [681, 290] on div "Select..." at bounding box center [599, 283] width 177 height 14
type input "*****"
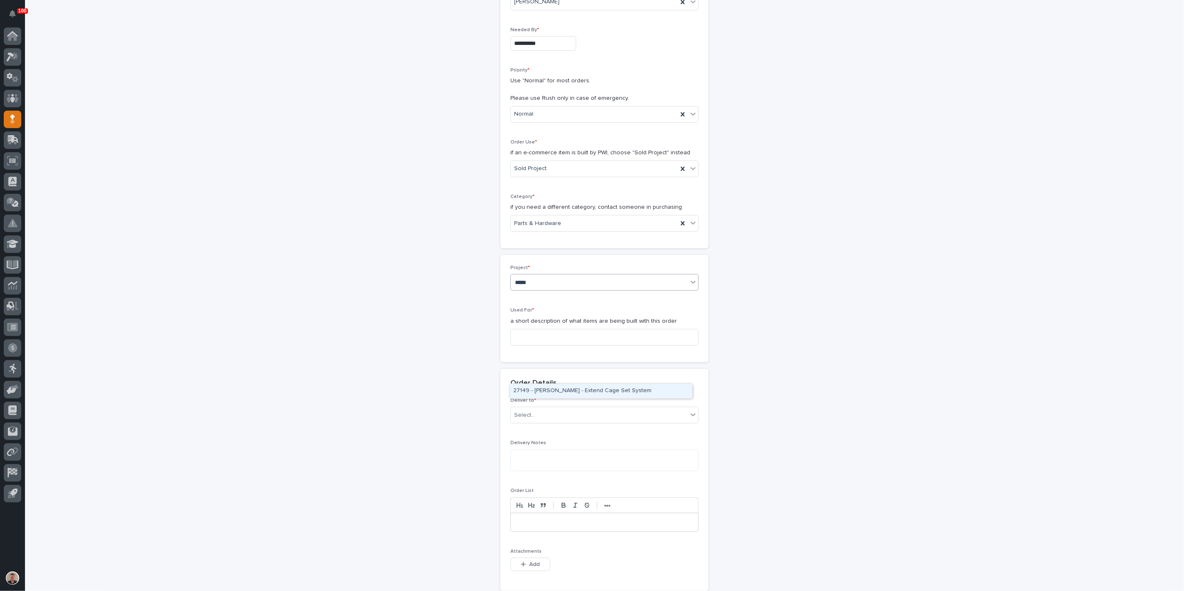
click at [660, 387] on div "27149 - [PERSON_NAME] - Extend Cage Set System" at bounding box center [601, 391] width 182 height 15
click at [604, 345] on input at bounding box center [604, 337] width 188 height 17
type input "Extension Electrification - Steel"
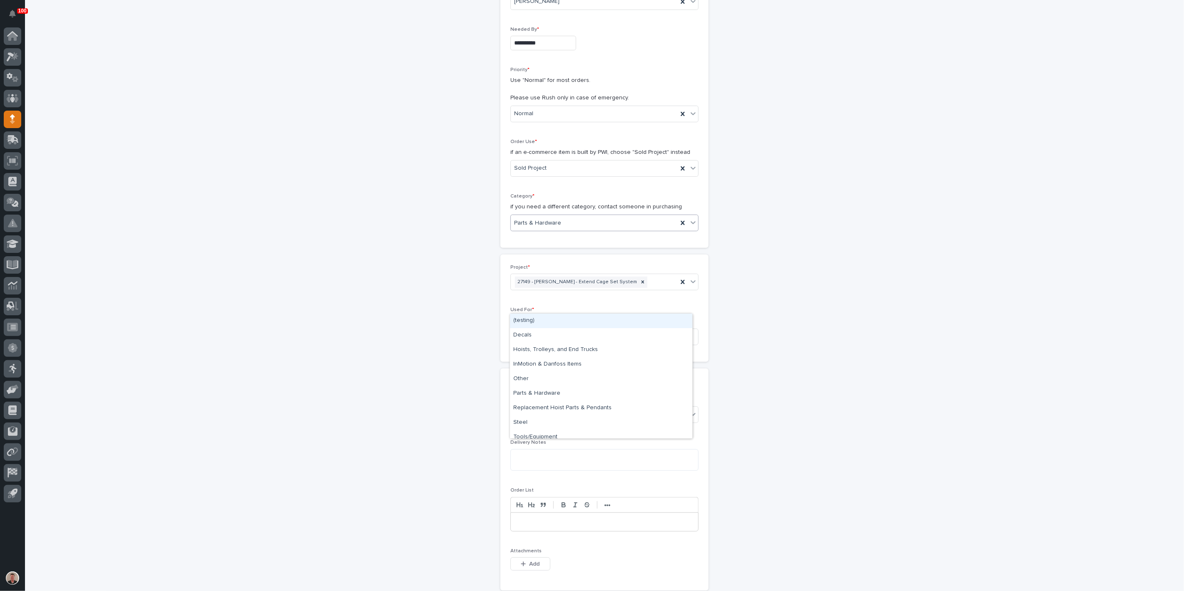
click at [689, 227] on icon at bounding box center [693, 223] width 8 height 8
click at [621, 417] on div "Steel" at bounding box center [601, 423] width 182 height 15
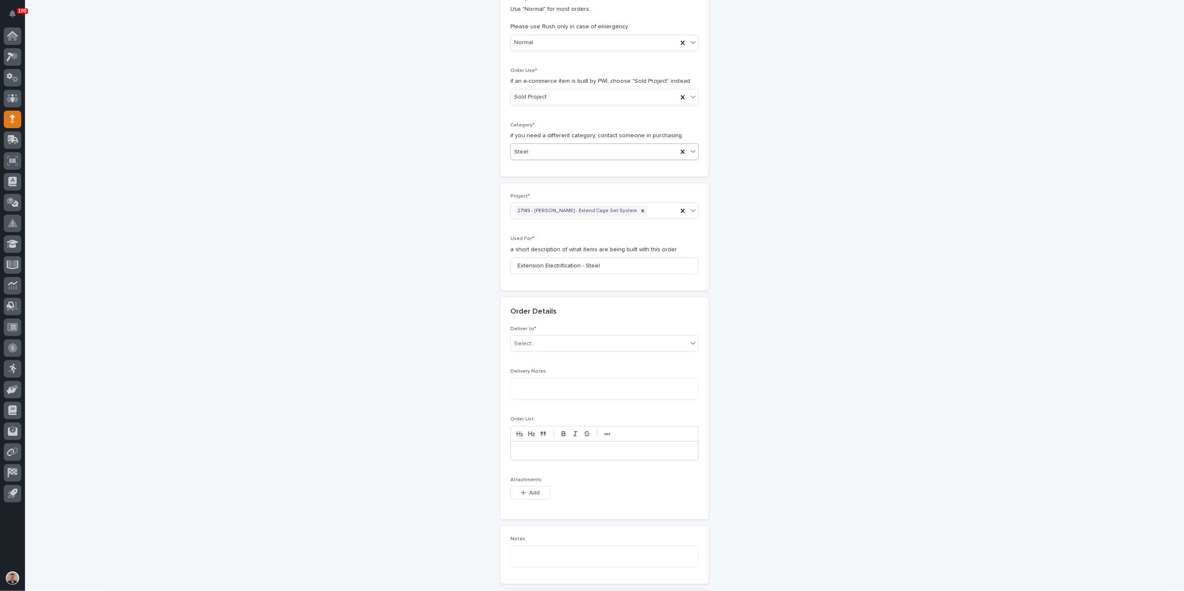
scroll to position [232, 0]
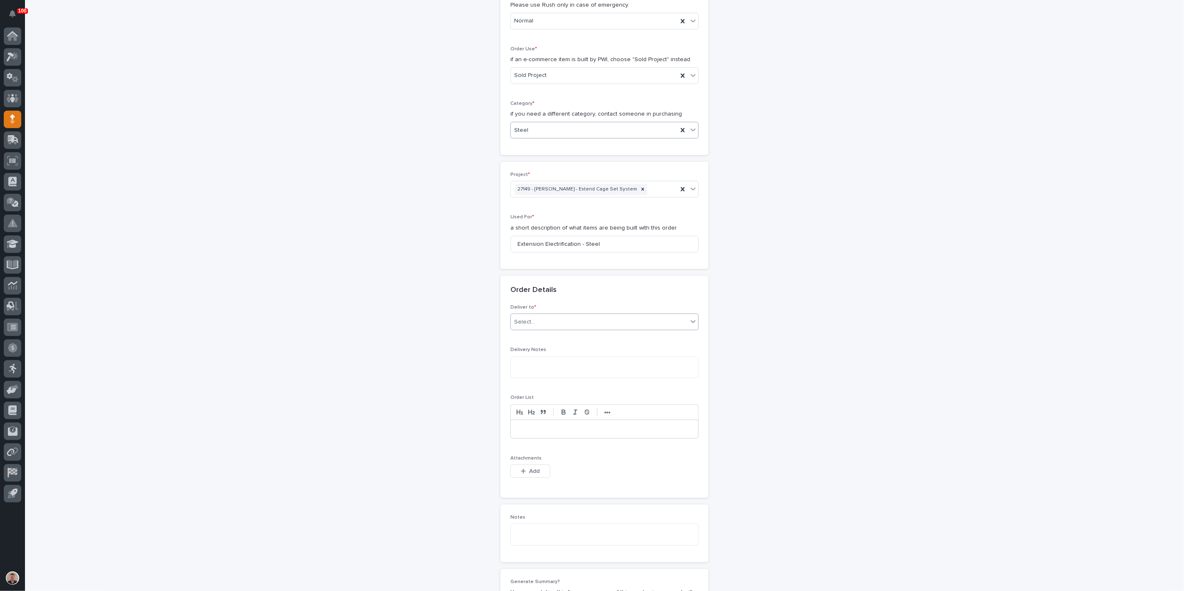
click at [589, 329] on div "Select..." at bounding box center [599, 323] width 177 height 14
click at [585, 475] on div "PWI" at bounding box center [601, 471] width 182 height 15
drag, startPoint x: 518, startPoint y: 361, endPoint x: 625, endPoint y: 360, distance: 106.6
click at [625, 253] on input "Extension Electrification - Steel" at bounding box center [604, 244] width 188 height 17
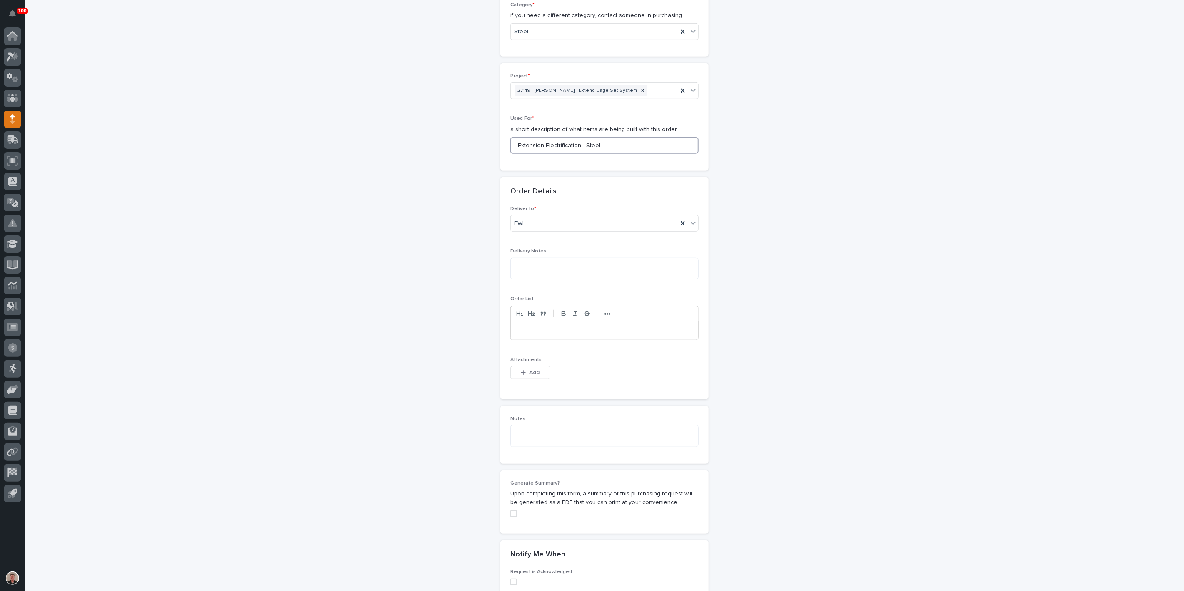
scroll to position [370, 0]
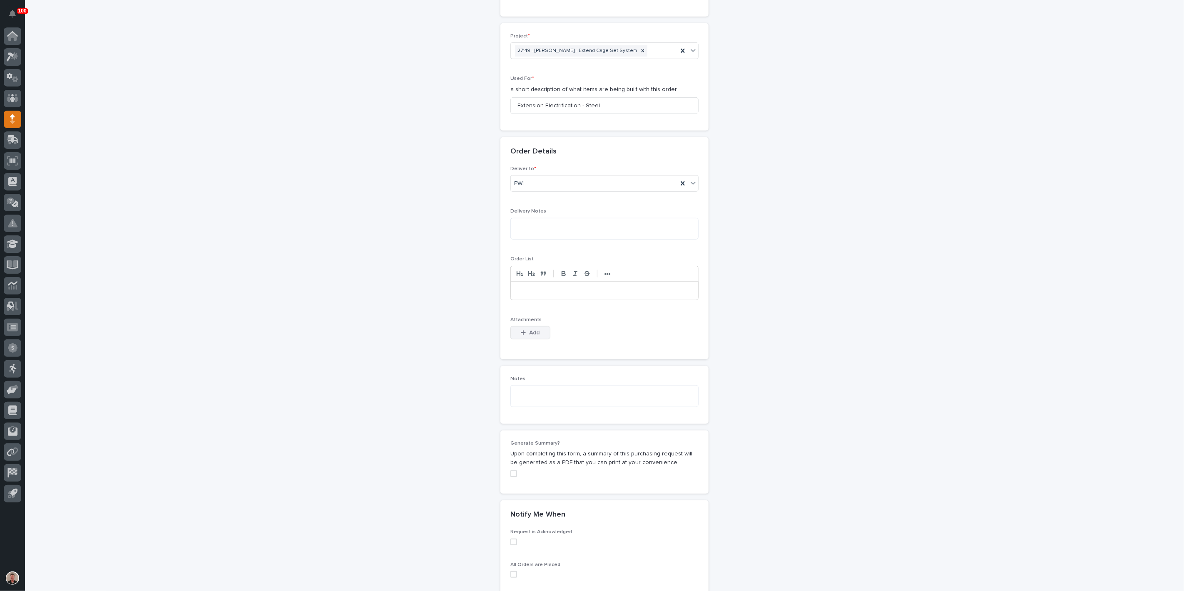
click at [533, 337] on span "Add" at bounding box center [534, 332] width 10 height 7
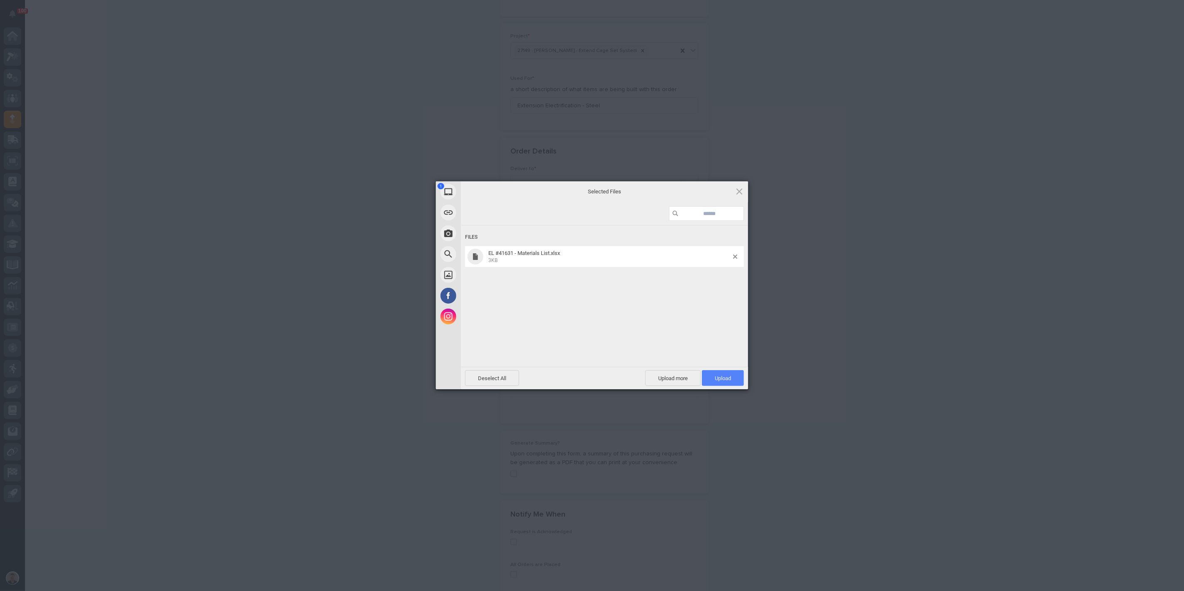
click at [722, 376] on span "Upload 1" at bounding box center [723, 378] width 16 height 6
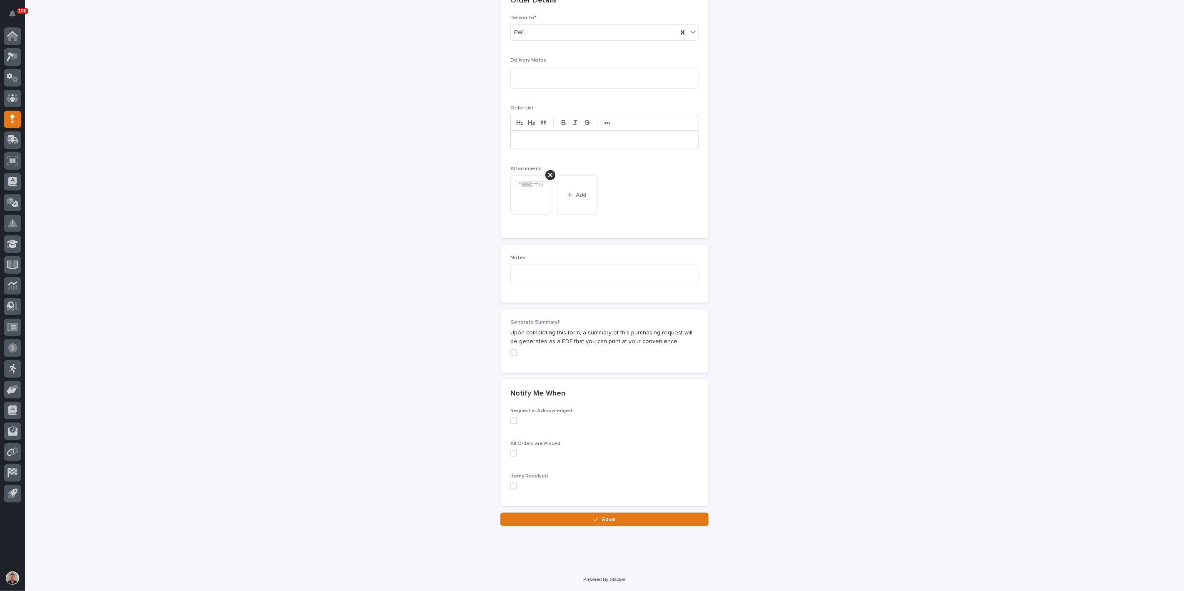
scroll to position [757, 0]
click at [602, 517] on span "Save" at bounding box center [609, 519] width 14 height 7
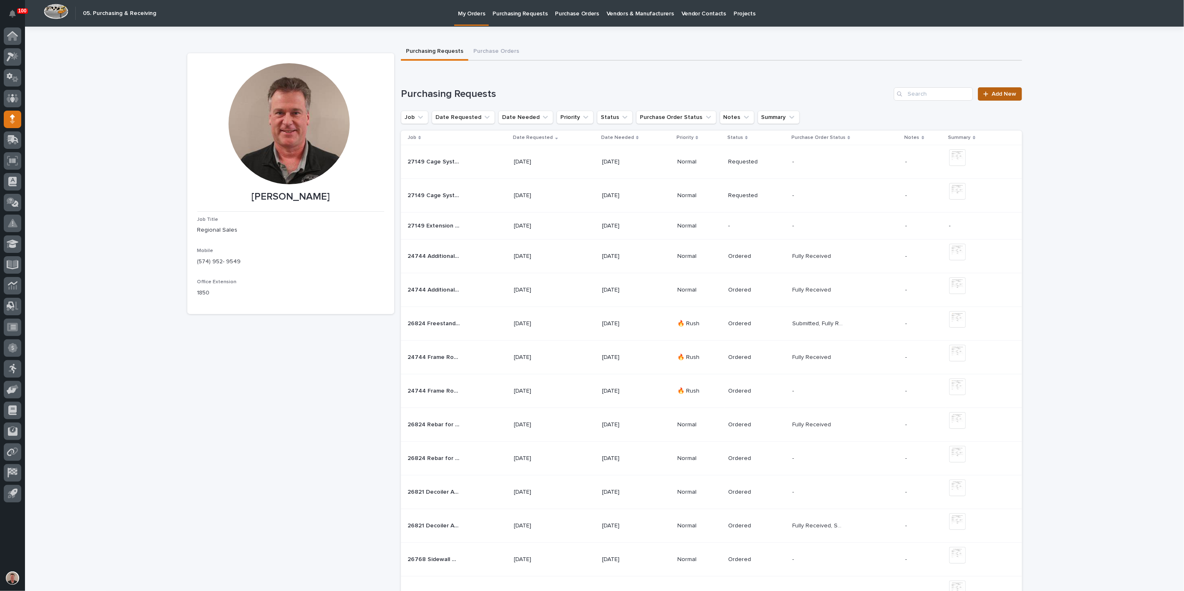
click at [995, 97] on span "Add New" at bounding box center [1004, 94] width 25 height 6
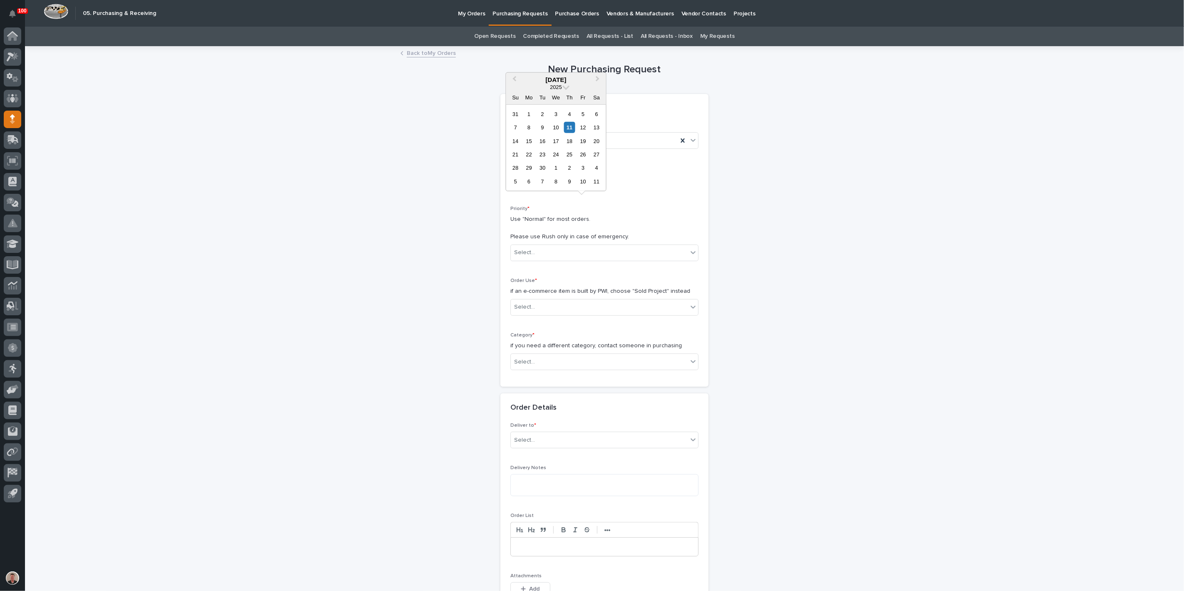
click at [547, 189] on input "text" at bounding box center [543, 182] width 66 height 15
click at [577, 122] on div "12" at bounding box center [582, 127] width 11 height 11
type input "**********"
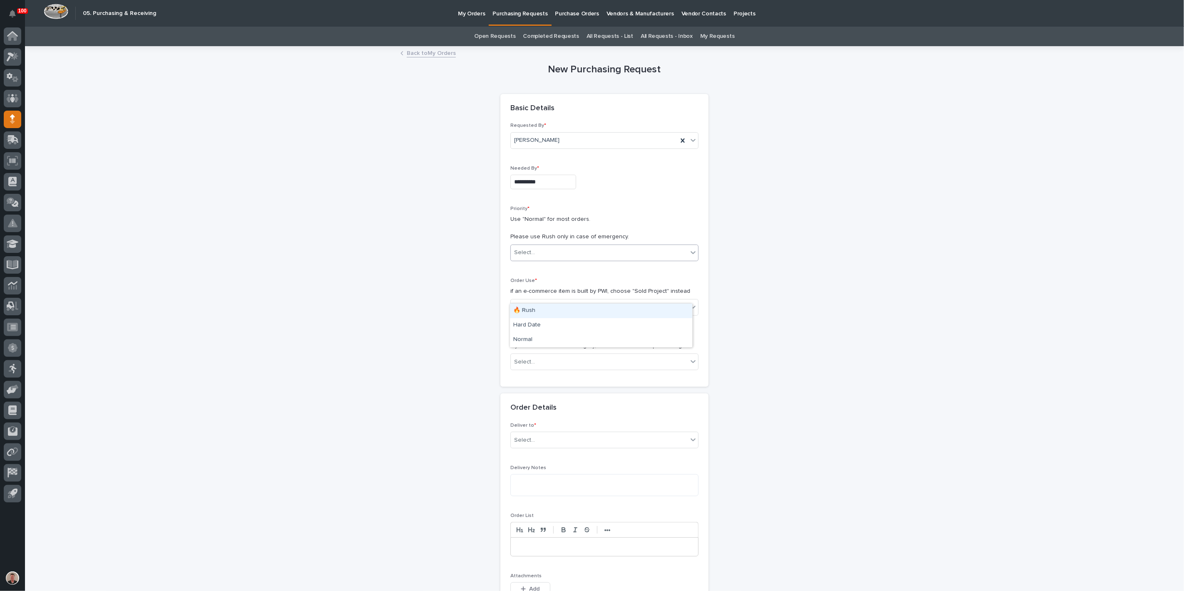
click at [527, 260] on div "Select..." at bounding box center [599, 253] width 177 height 14
click at [524, 344] on div "Normal" at bounding box center [601, 340] width 182 height 15
click at [522, 312] on div "Select..." at bounding box center [524, 307] width 21 height 9
click at [522, 385] on div "Sold Project" at bounding box center [601, 385] width 182 height 15
click at [530, 367] on div "Select..." at bounding box center [524, 362] width 21 height 9
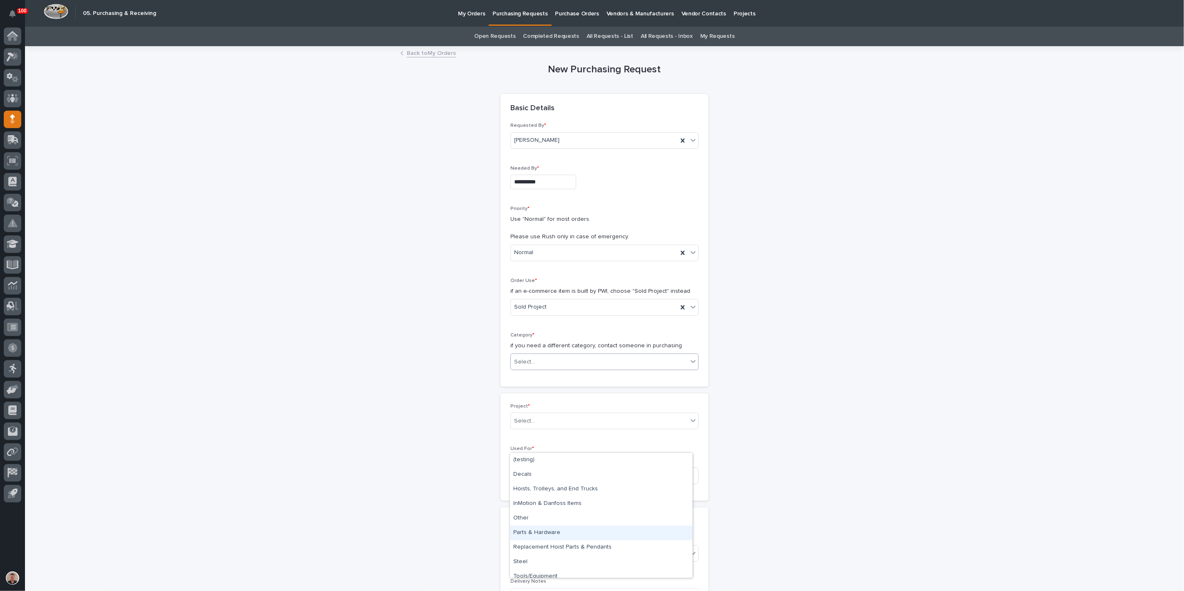
click at [551, 532] on div "Parts & Hardware" at bounding box center [601, 533] width 182 height 15
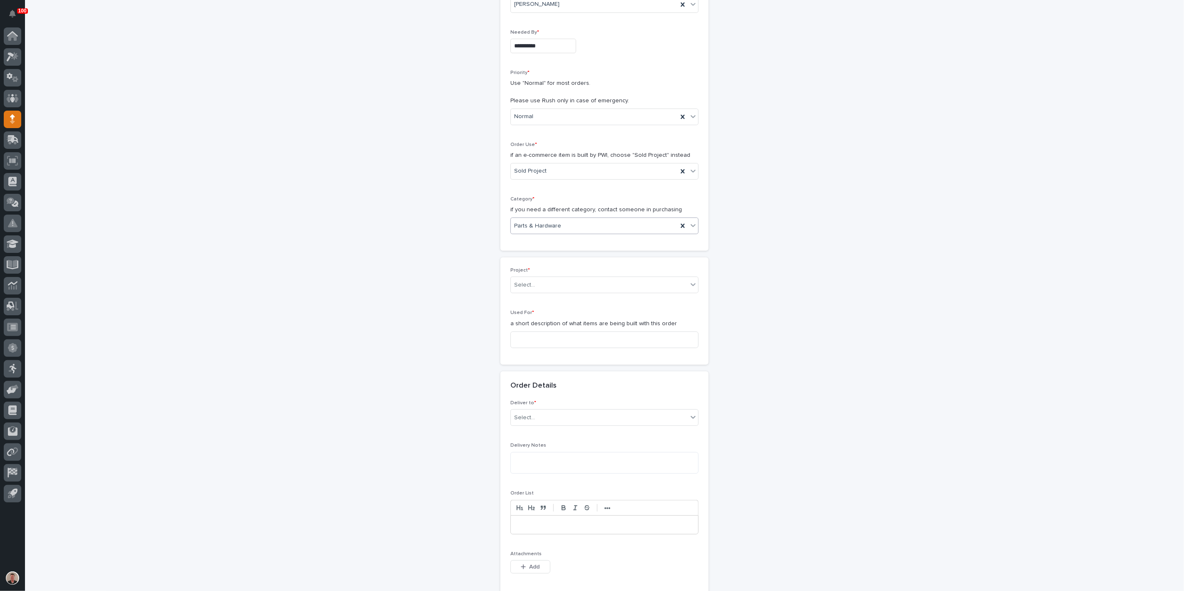
scroll to position [139, 0]
click at [550, 290] on div "Select..." at bounding box center [599, 283] width 177 height 14
type input "*****"
drag, startPoint x: 558, startPoint y: 388, endPoint x: 552, endPoint y: 392, distance: 7.5
click at [557, 388] on div "27149 - [PERSON_NAME] - Extend Cage Set System" at bounding box center [601, 391] width 182 height 15
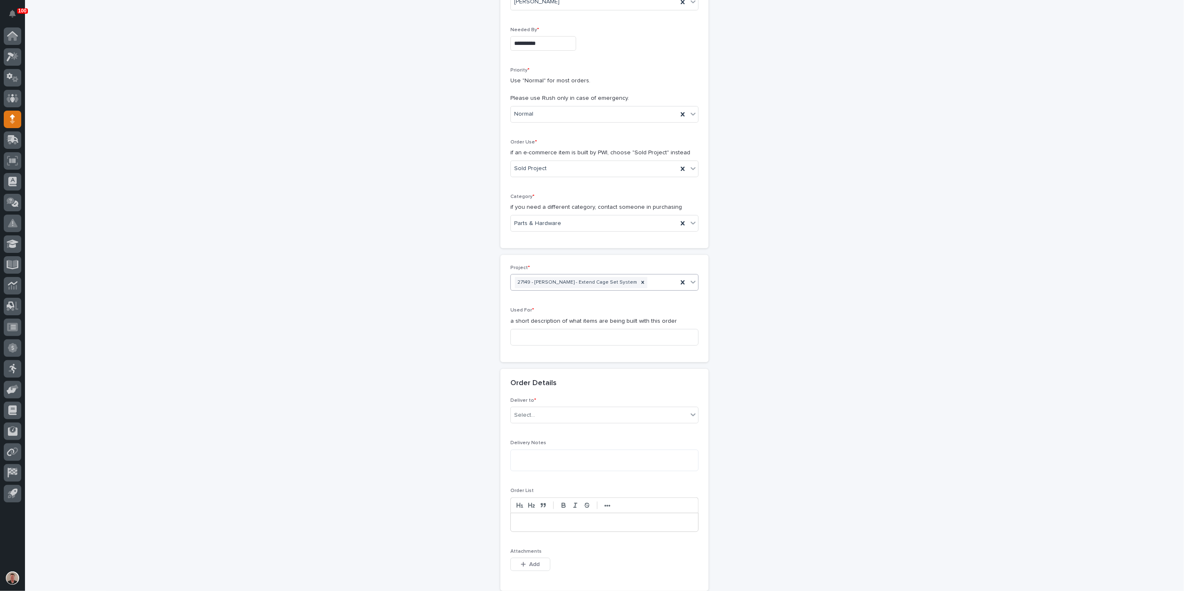
scroll to position [139, 0]
click at [530, 345] on input at bounding box center [604, 337] width 188 height 17
paste input "Extension Electrification - Steel"
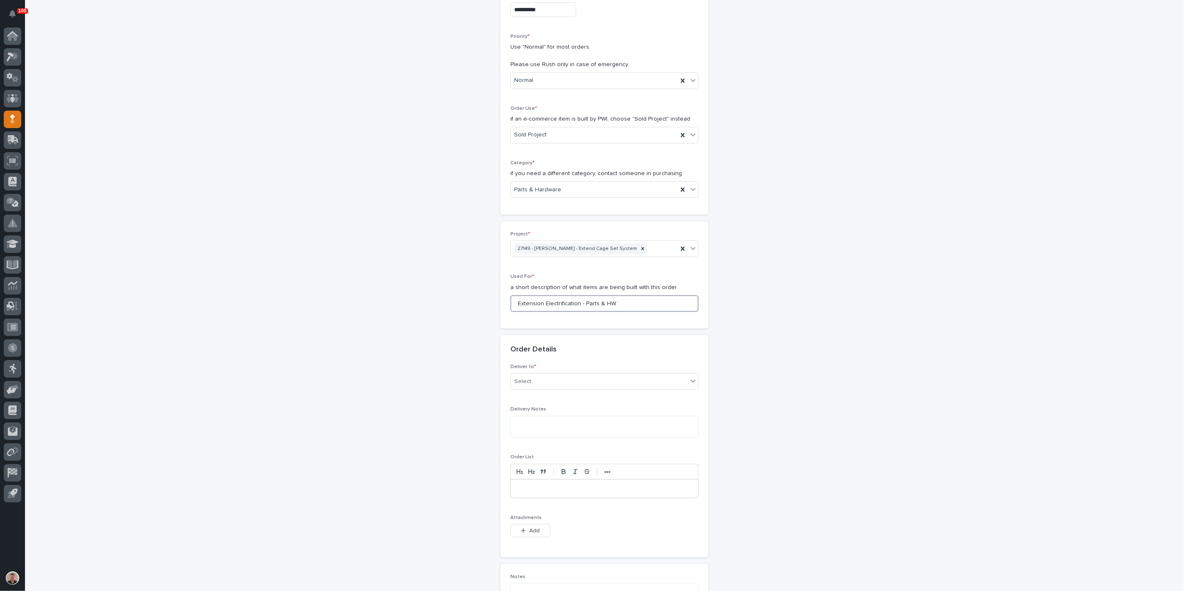
scroll to position [232, 0]
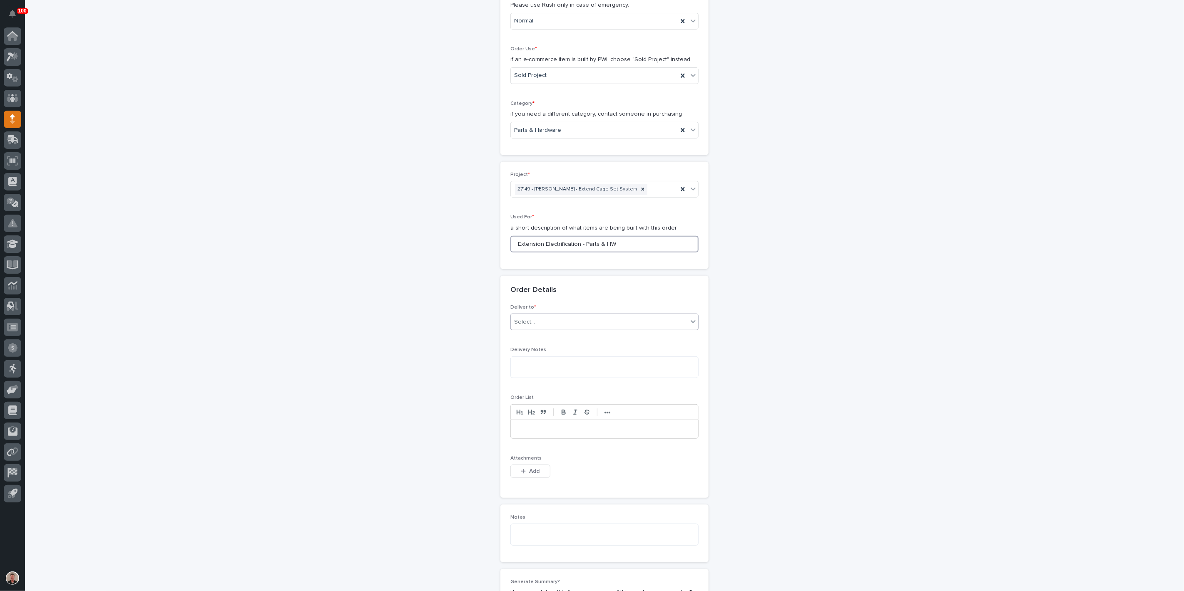
type input "Extension Electrification - Parts & HW"
click at [606, 329] on div "Select..." at bounding box center [599, 323] width 177 height 14
click at [597, 473] on div "PWI" at bounding box center [601, 471] width 182 height 15
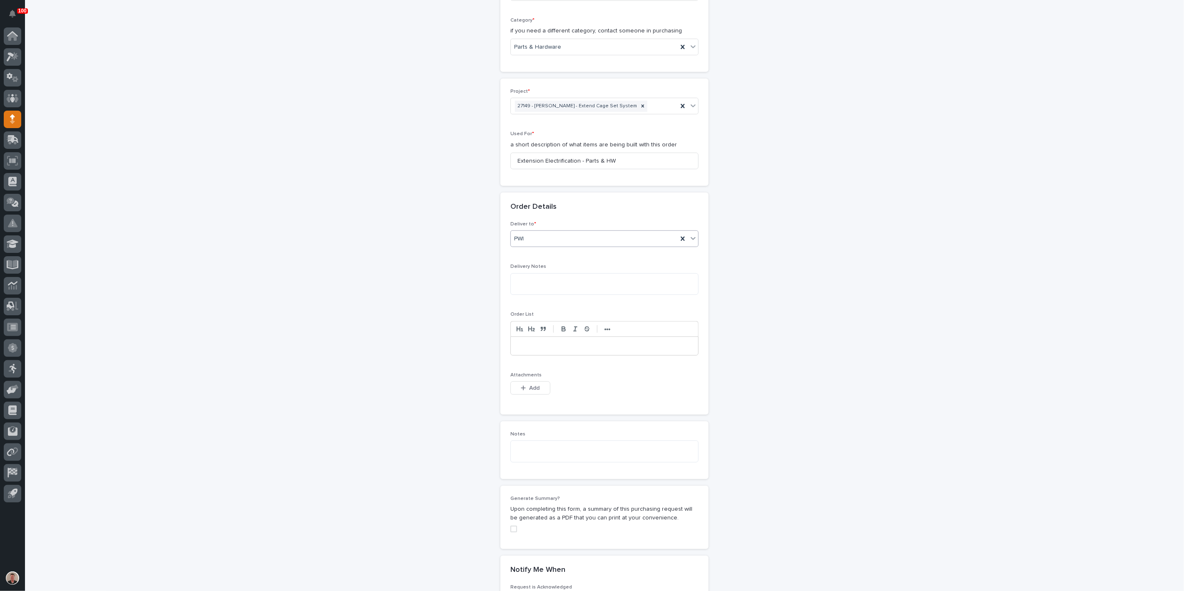
scroll to position [324, 0]
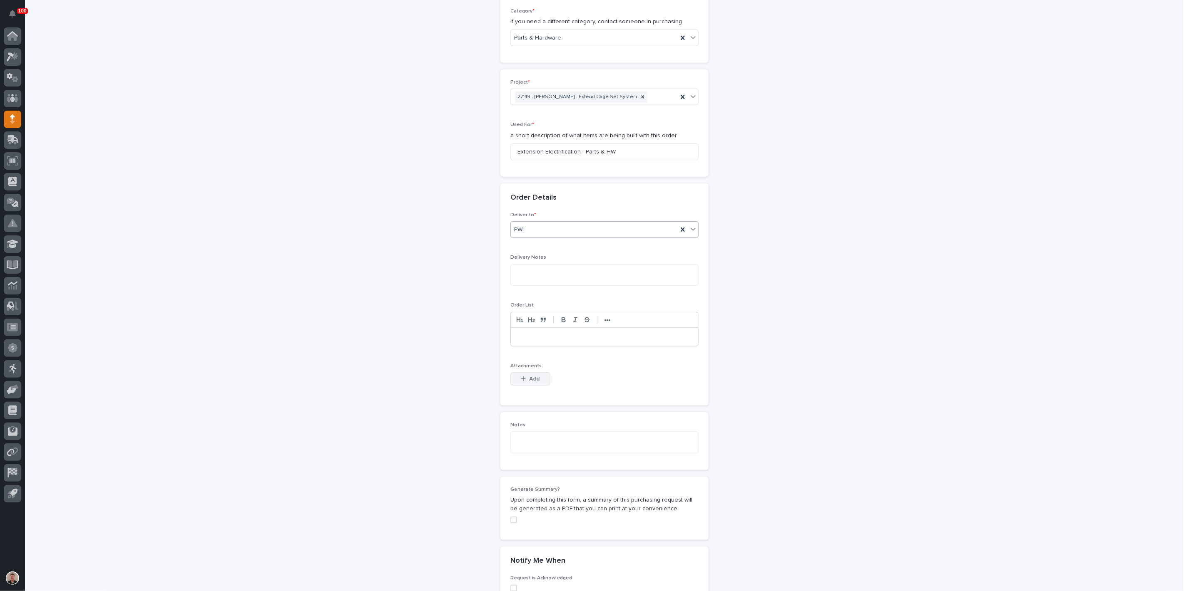
click at [532, 383] on span "Add" at bounding box center [534, 378] width 10 height 7
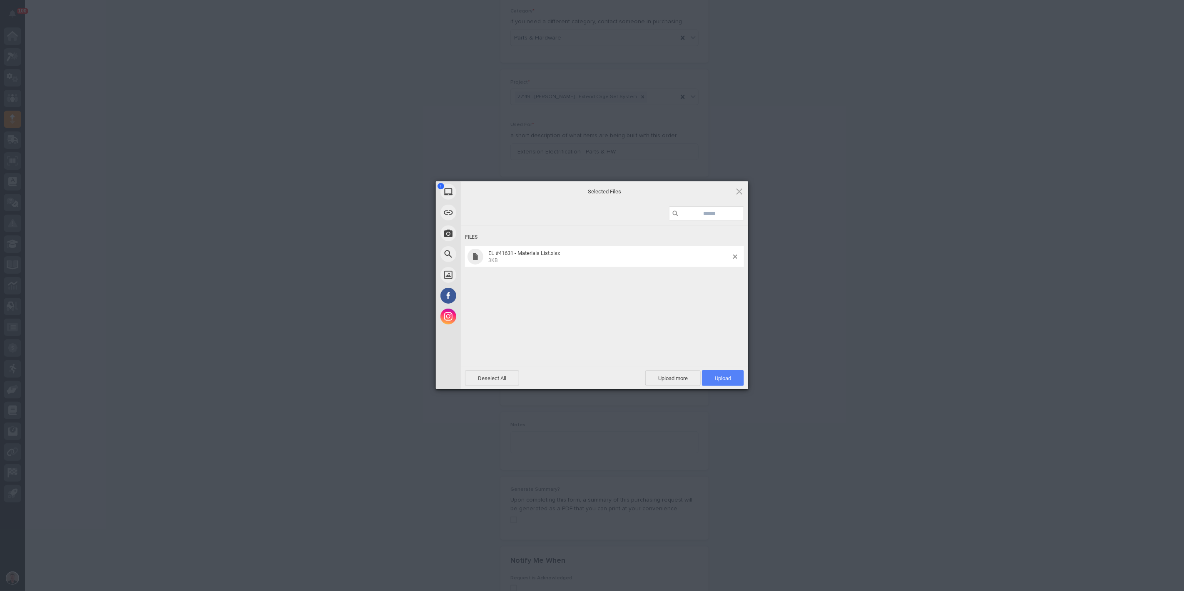
click at [716, 375] on span "Upload 1" at bounding box center [723, 378] width 16 height 6
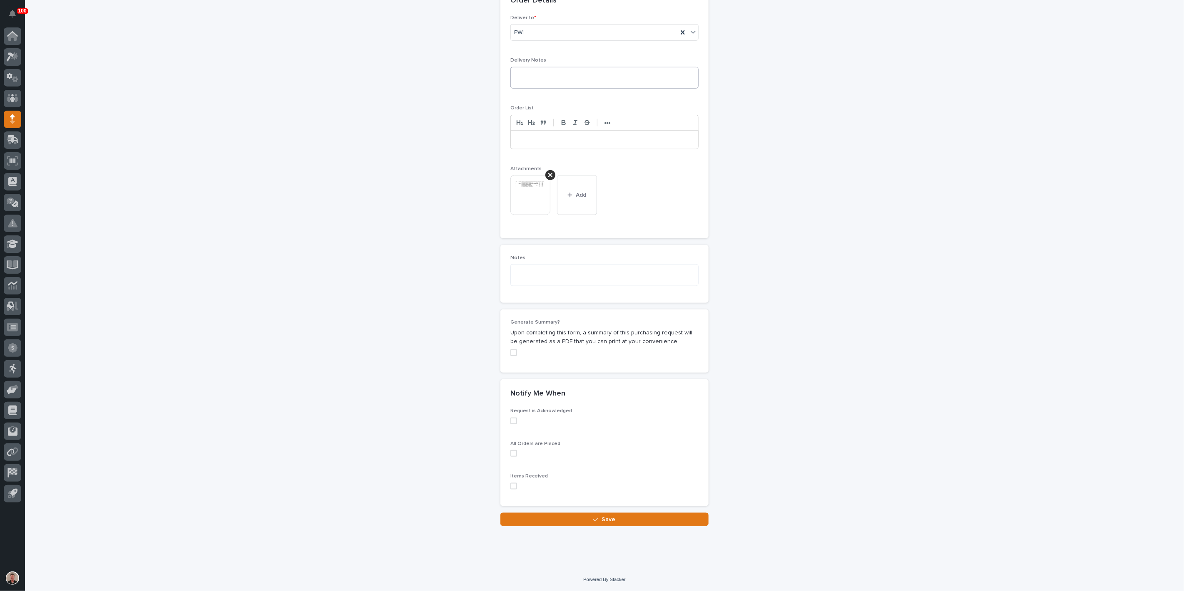
scroll to position [757, 0]
click at [586, 519] on button "Save" at bounding box center [604, 519] width 208 height 13
